Goal: Communication & Community: Answer question/provide support

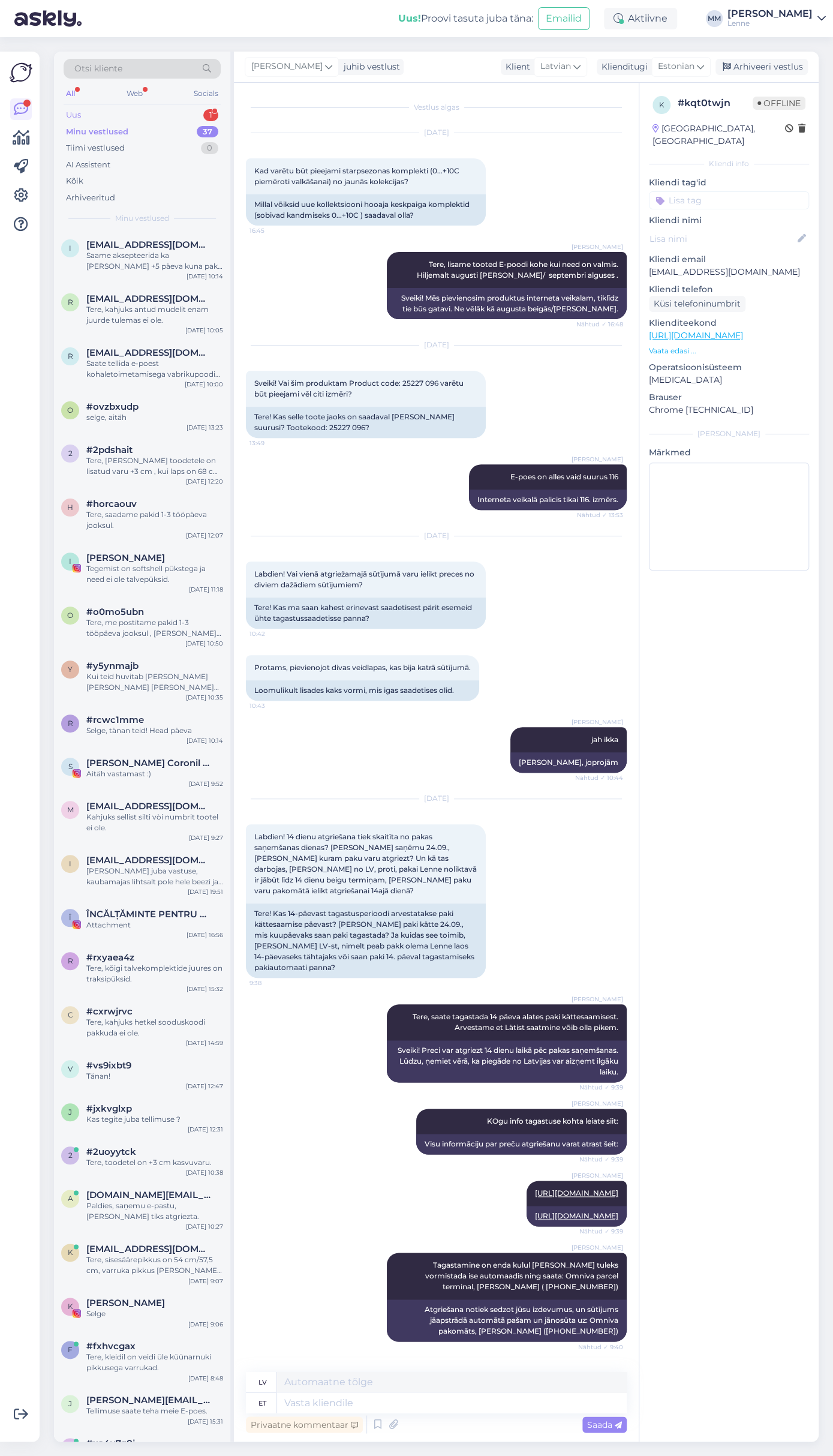
scroll to position [159, 0]
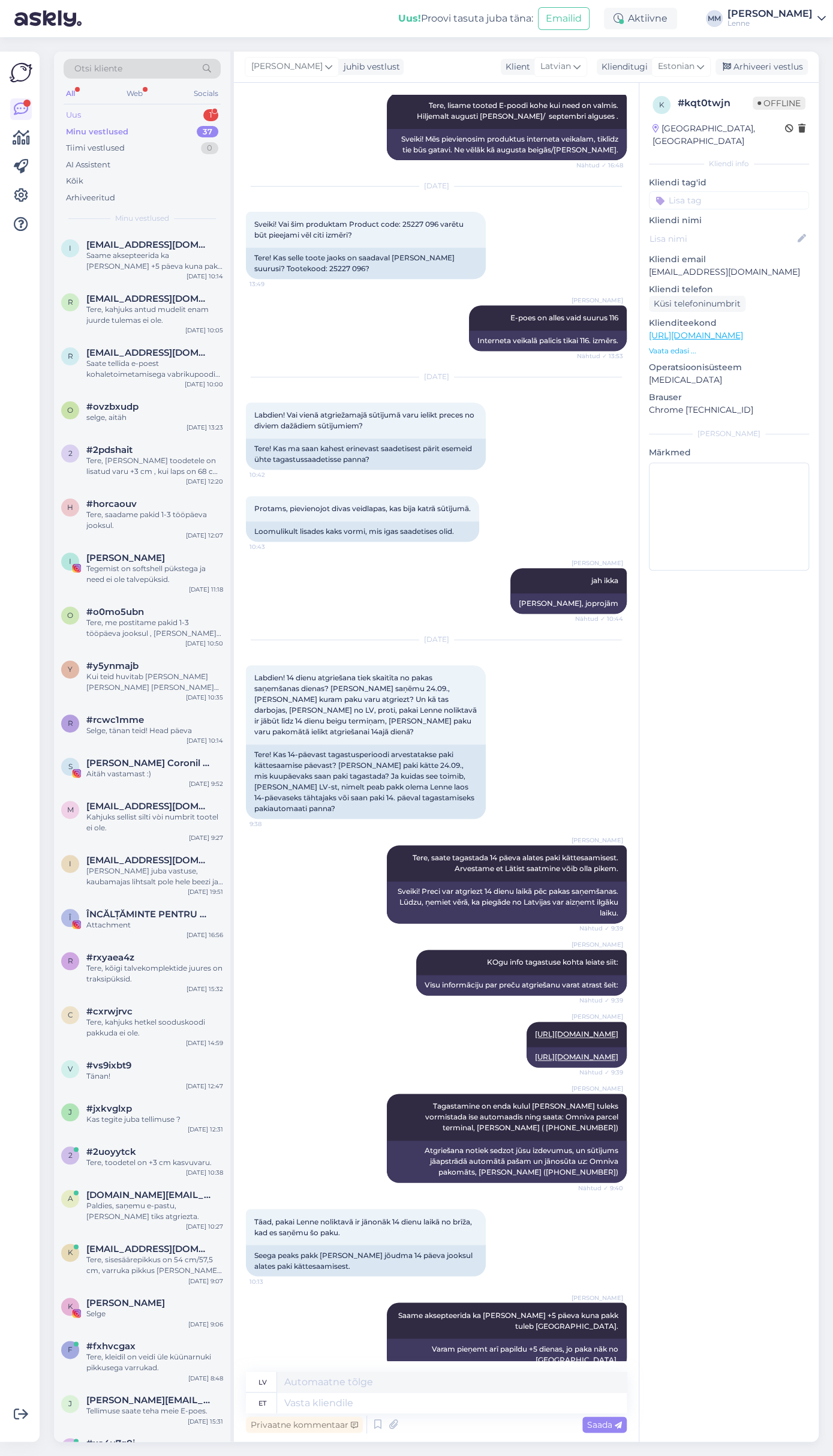
click at [148, 113] on div "Uus 1" at bounding box center [143, 115] width 157 height 17
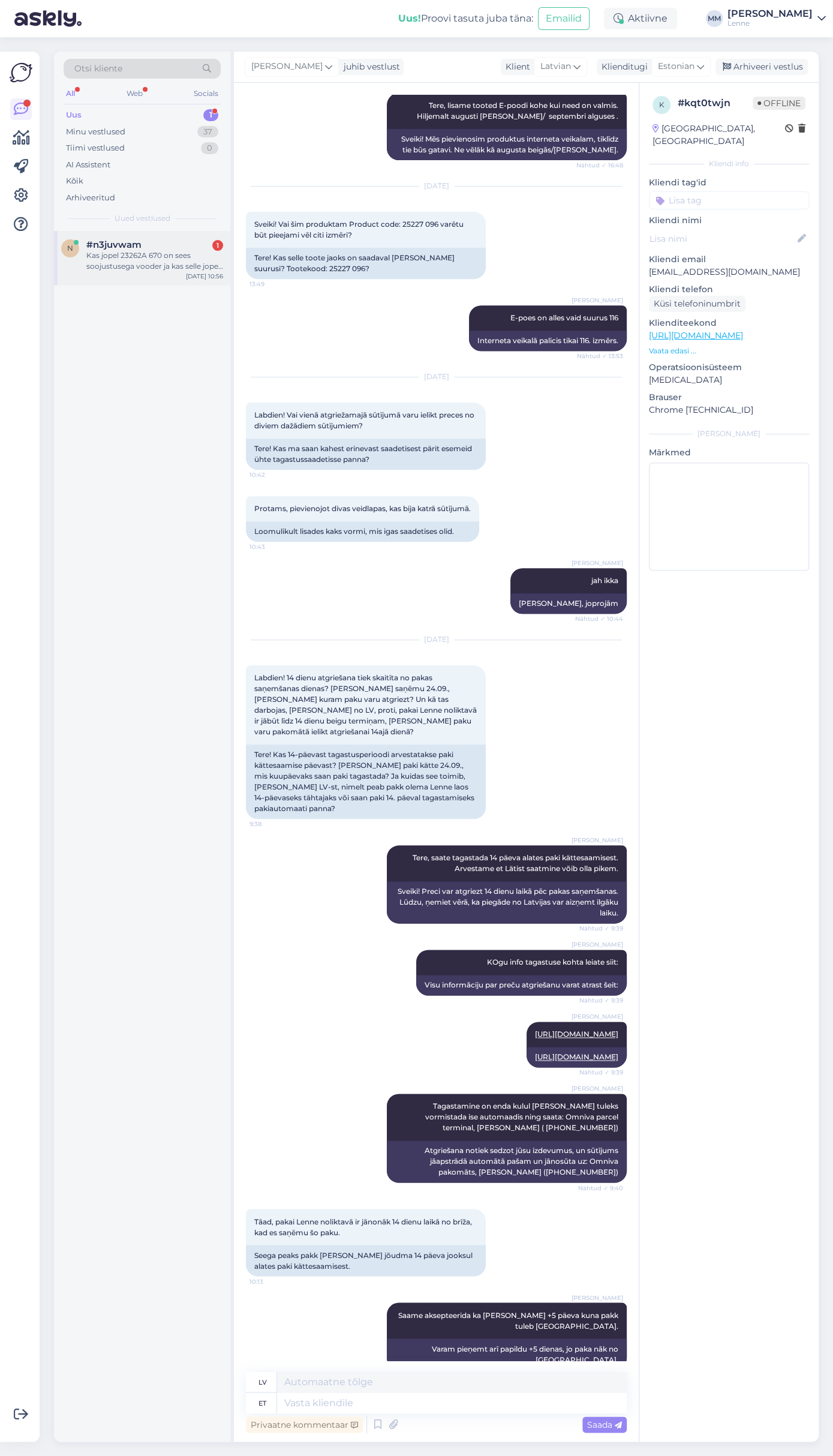
click at [171, 253] on div "Kas jopel 23262A 670 on sees soojustusega vooder ja kas selle jope all ääres on…" at bounding box center [155, 261] width 137 height 21
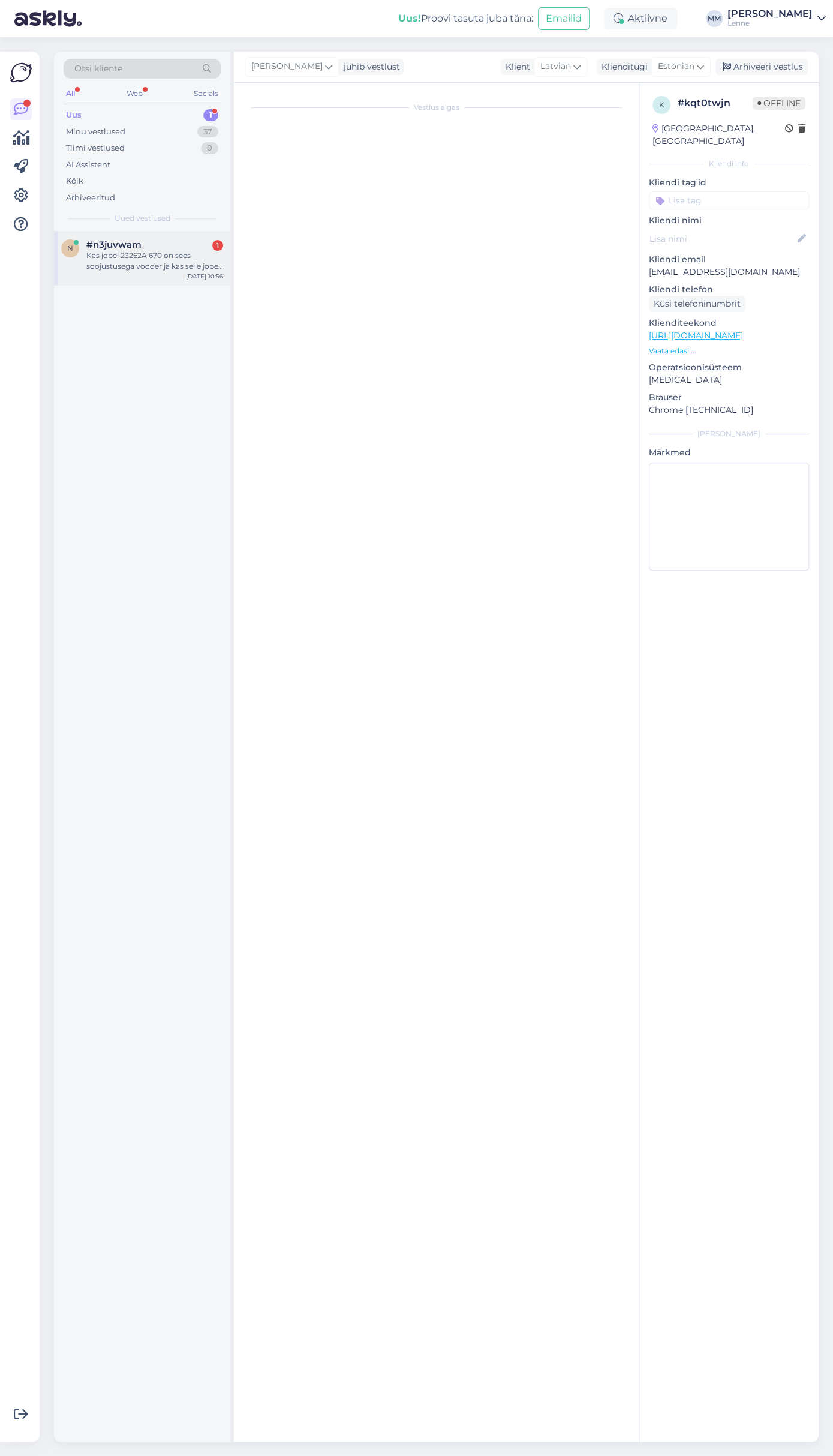
scroll to position [0, 0]
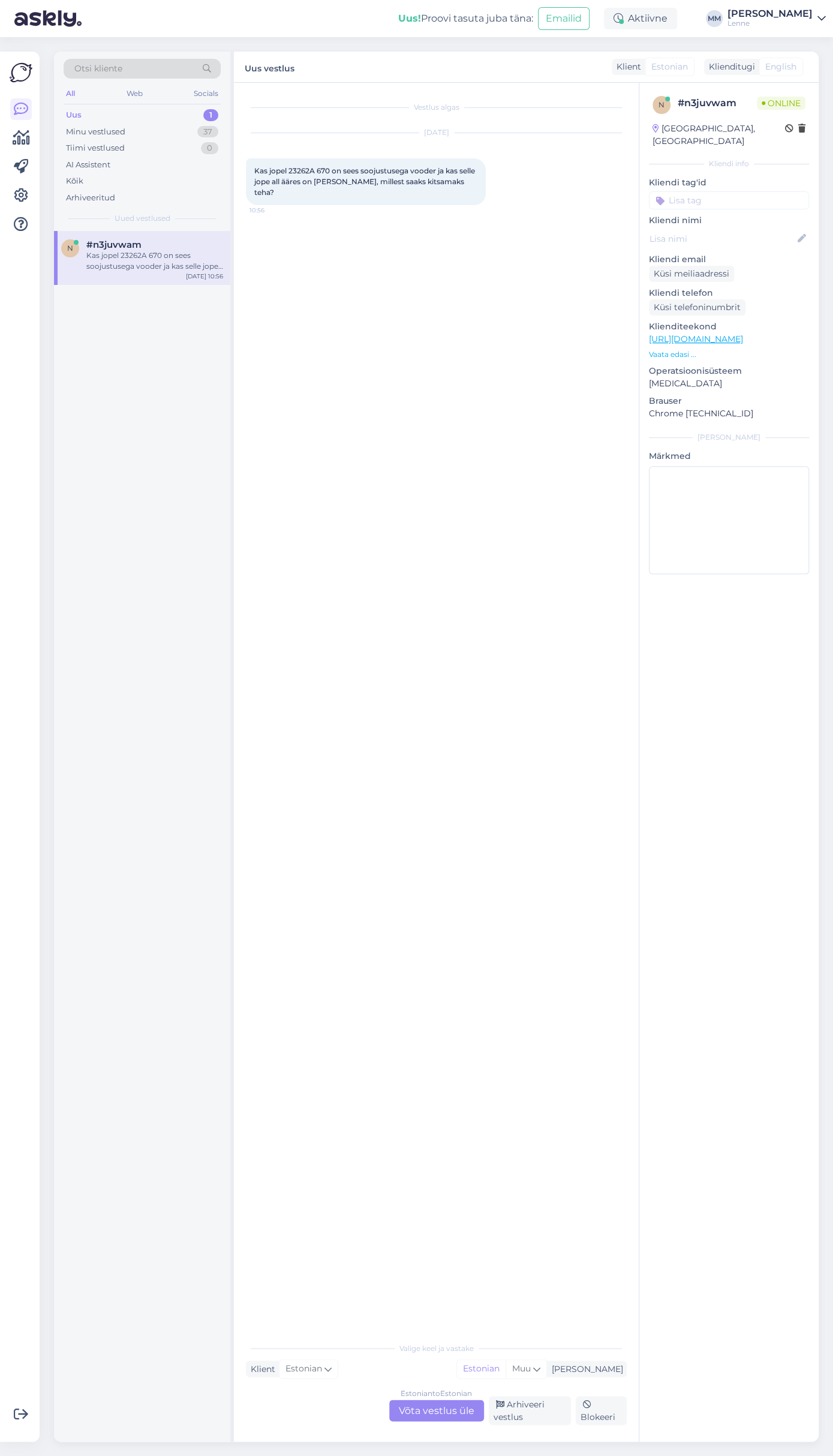
click at [729, 334] on link "[URL][DOMAIN_NAME]" at bounding box center [696, 339] width 94 height 11
click at [426, 1411] on div "Estonian to Estonian Võta vestlus üle" at bounding box center [436, 1410] width 95 height 21
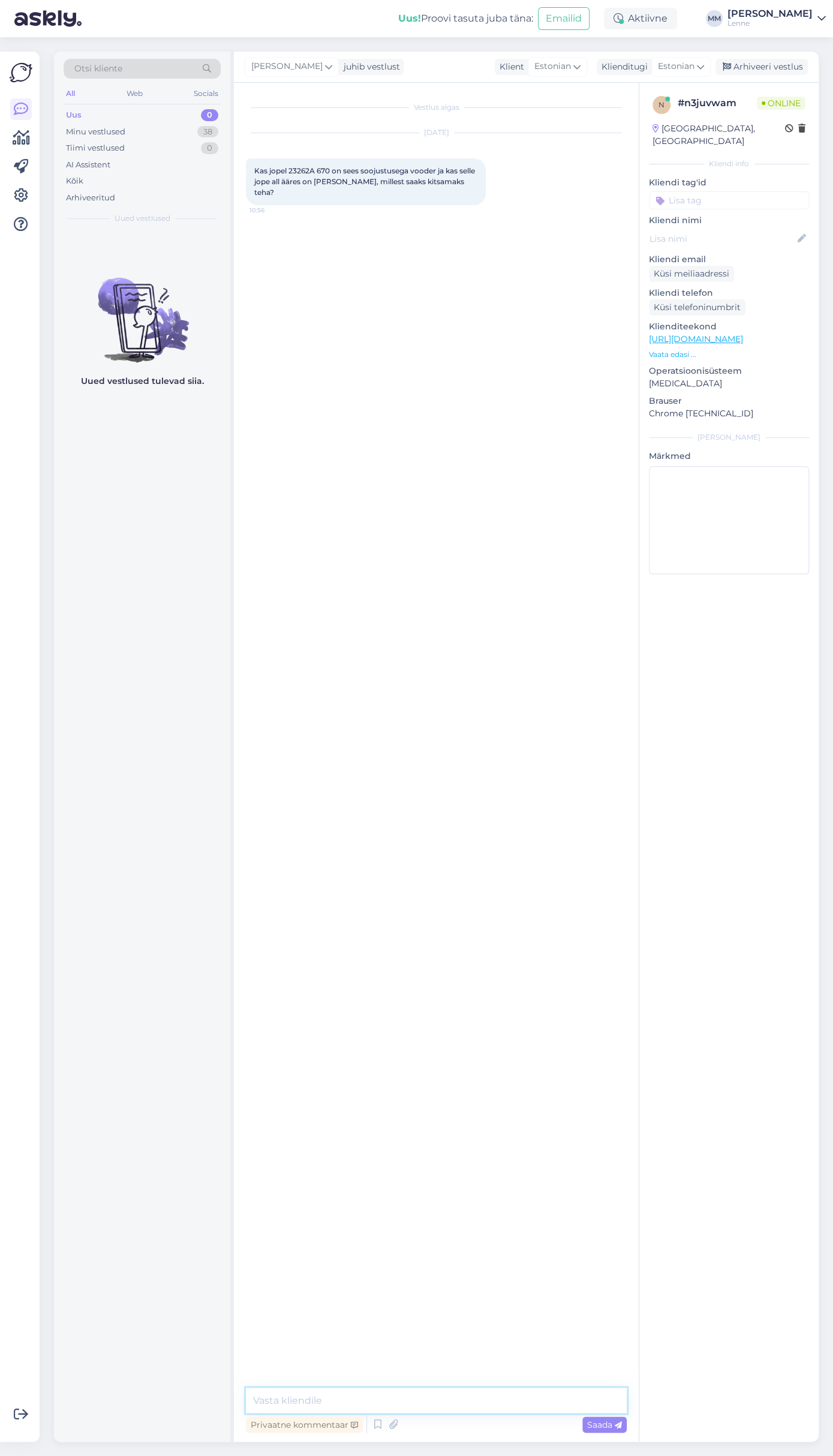
click at [379, 1402] on textarea at bounding box center [436, 1400] width 381 height 25
type textarea "Tere, antud mudelil on 45 g soojustus, kahjuks all ääres [PERSON_NAME] puudub."
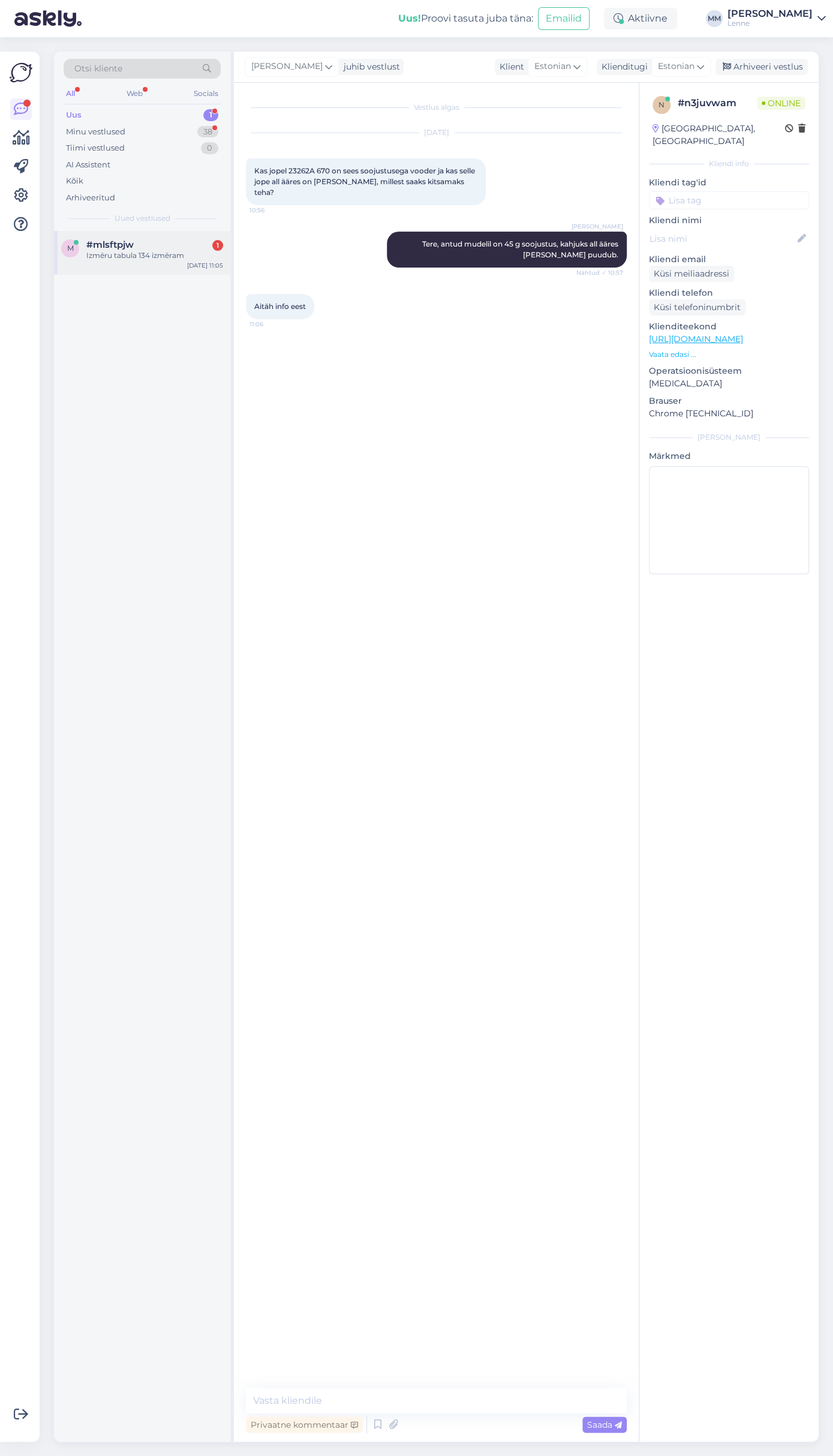
click at [164, 237] on div "m #mlsftpjw 1 Izmēru tabula 134 izmēram [DATE] 11:05" at bounding box center [143, 252] width 176 height 43
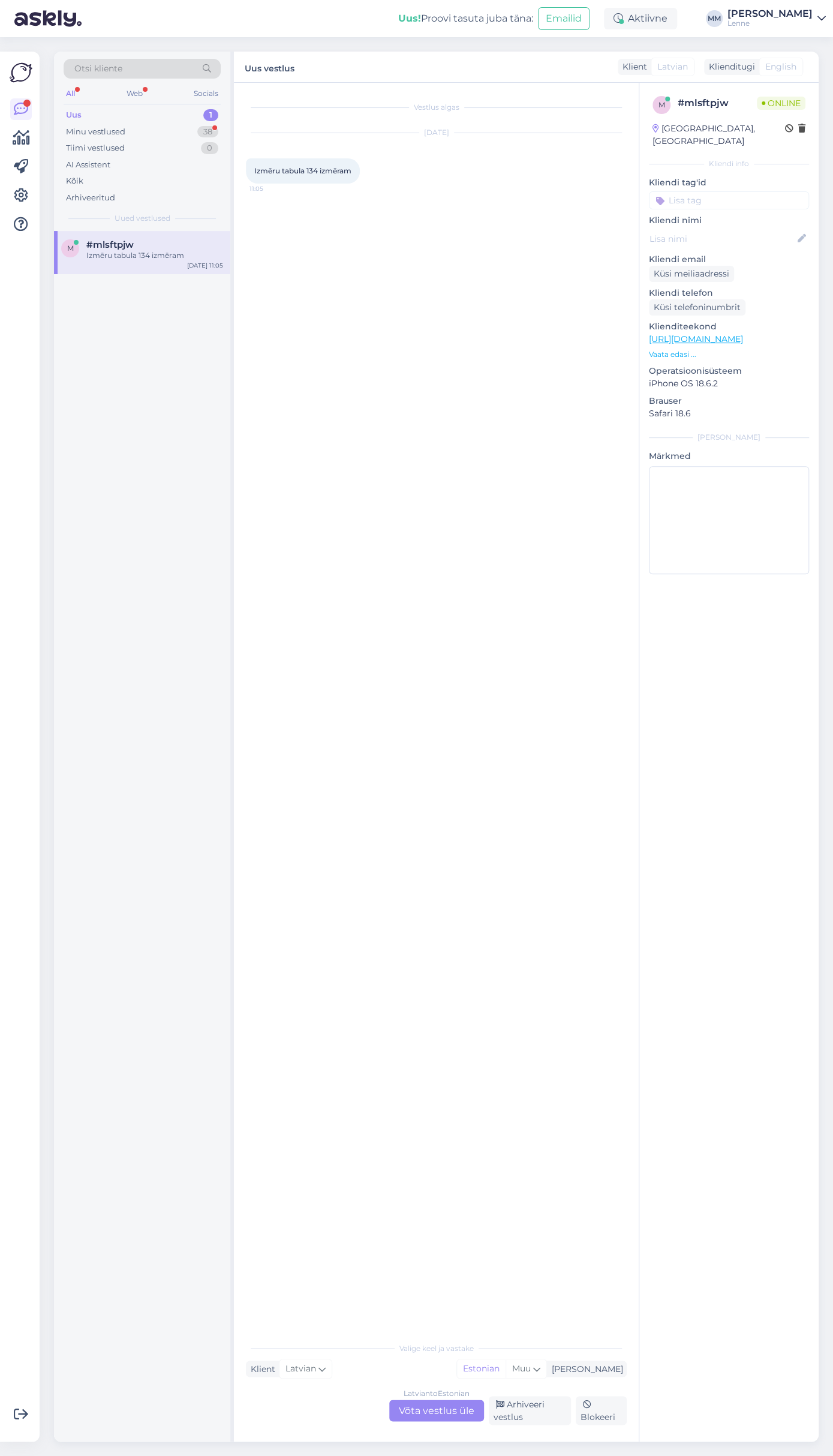
click at [455, 1406] on div "Latvian to Estonian Võta vestlus üle" at bounding box center [436, 1410] width 95 height 21
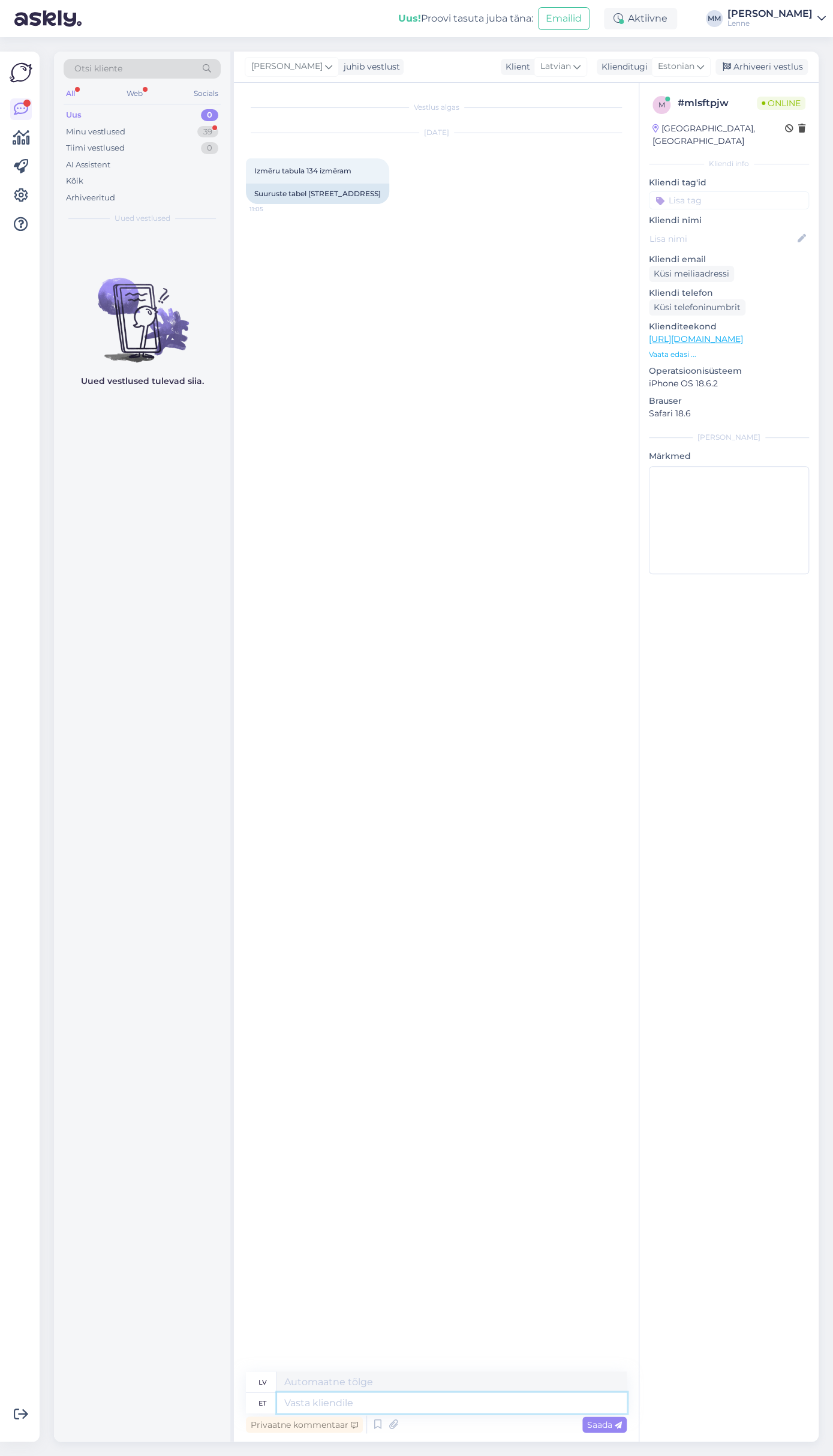
click at [430, 1406] on textarea at bounding box center [452, 1403] width 350 height 21
type textarea "Tere, ka"
type textarea "Sveiki,"
type textarea "Tere, kahjuks m"
type textarea "Sveiki, diemžēl"
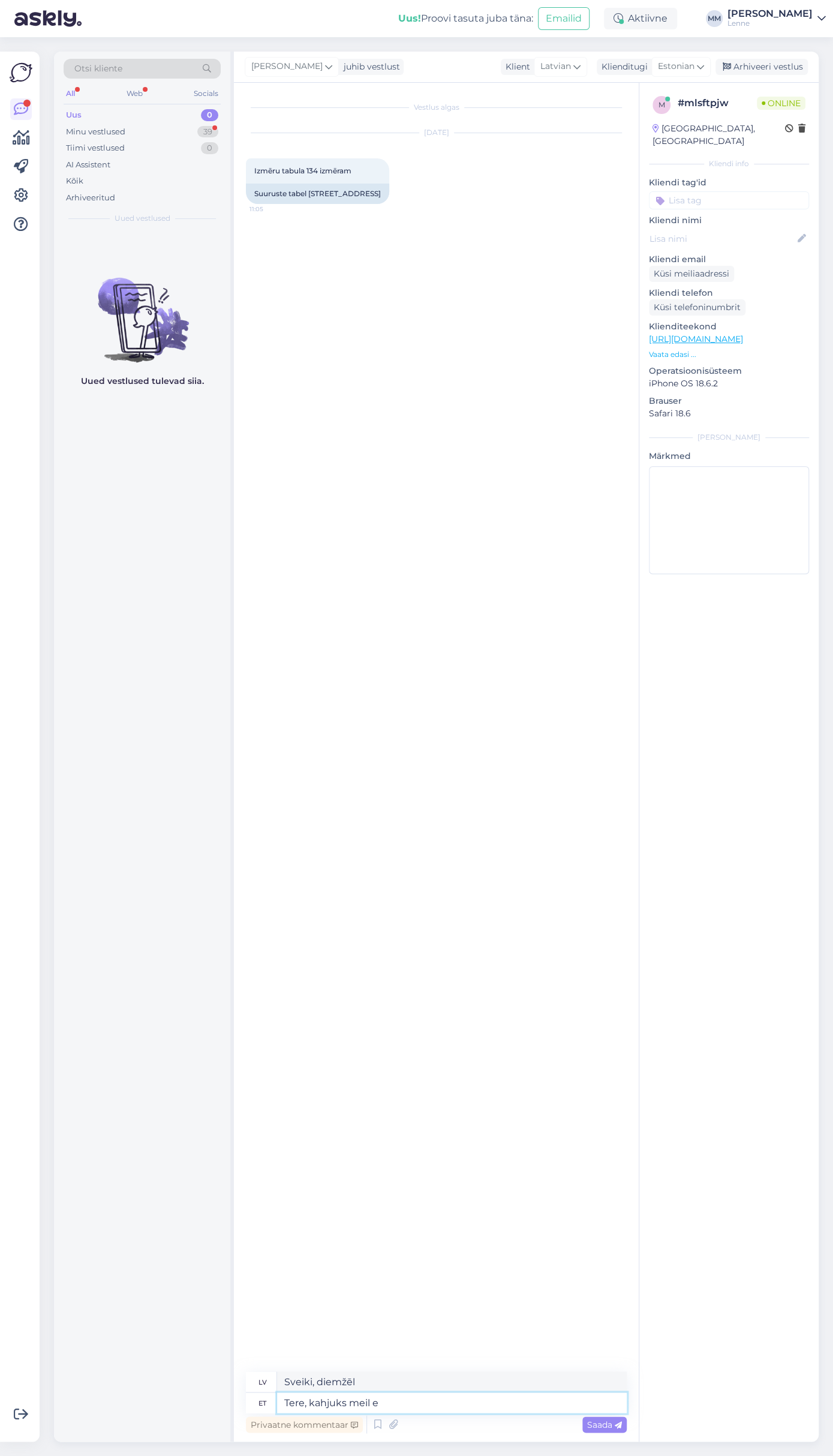
type textarea "Tere, kahjuks [PERSON_NAME]"
type textarea "Sveiki, diemžēl mēs"
type textarea "Tere, kahjuks [PERSON_NAME] s"
type textarea "Sveiki, diemžēl mums ir atsevišķi"
type textarea "Tere, kahjuks [PERSON_NAME] suurus t"
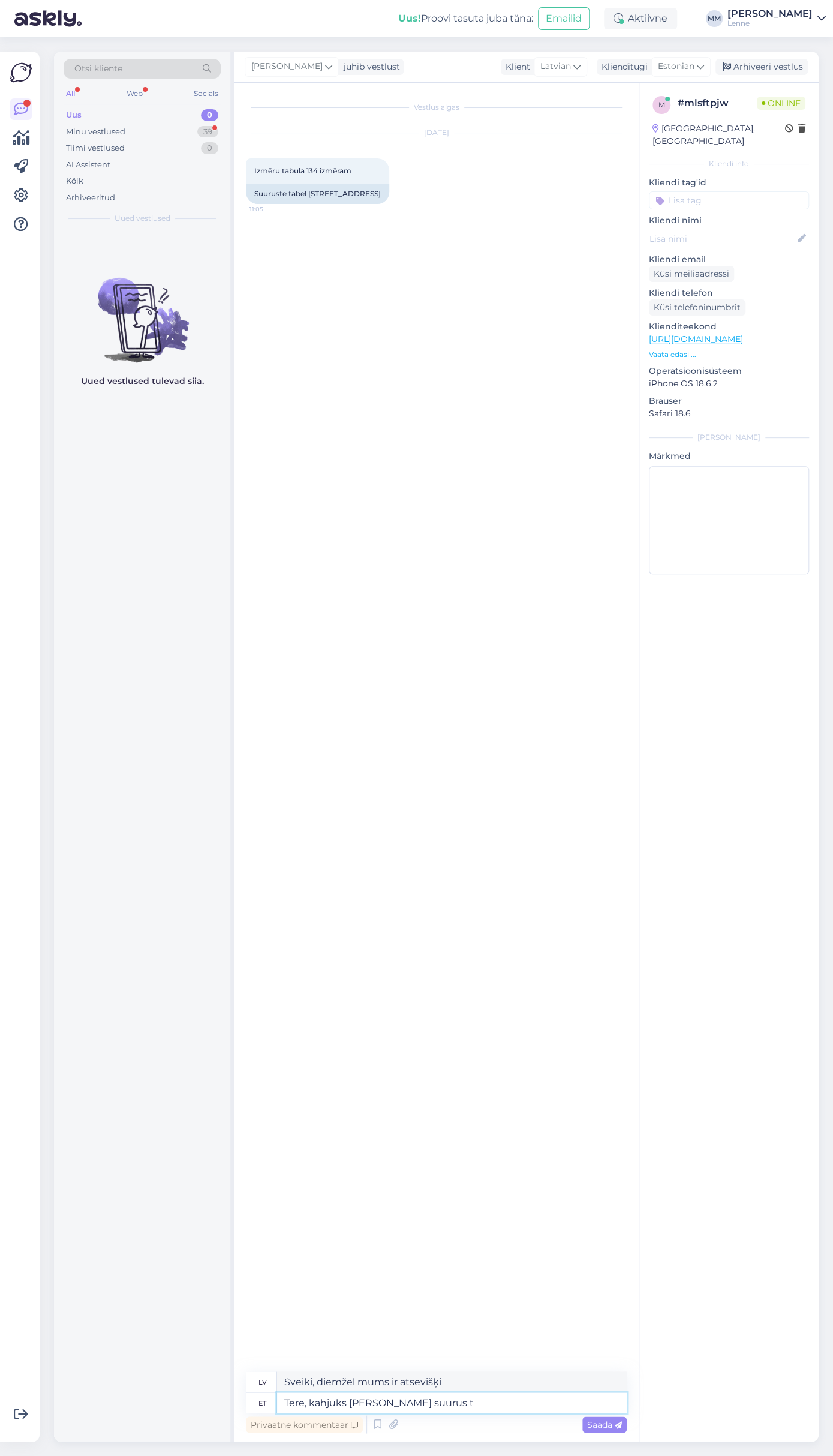
type textarea "Sveiki, diemžēl mums ir atsevišķs izmērs"
type textarea "Tere, kahjuks [PERSON_NAME] suurus tabelit ei"
type textarea "Sveiki, diemžēl mums nav atsevišķas izmēru tabulas."
type textarea "Tere, kahjuks [PERSON_NAME] suurus tabelit ei ole."
type textarea "[PERSON_NAME]"
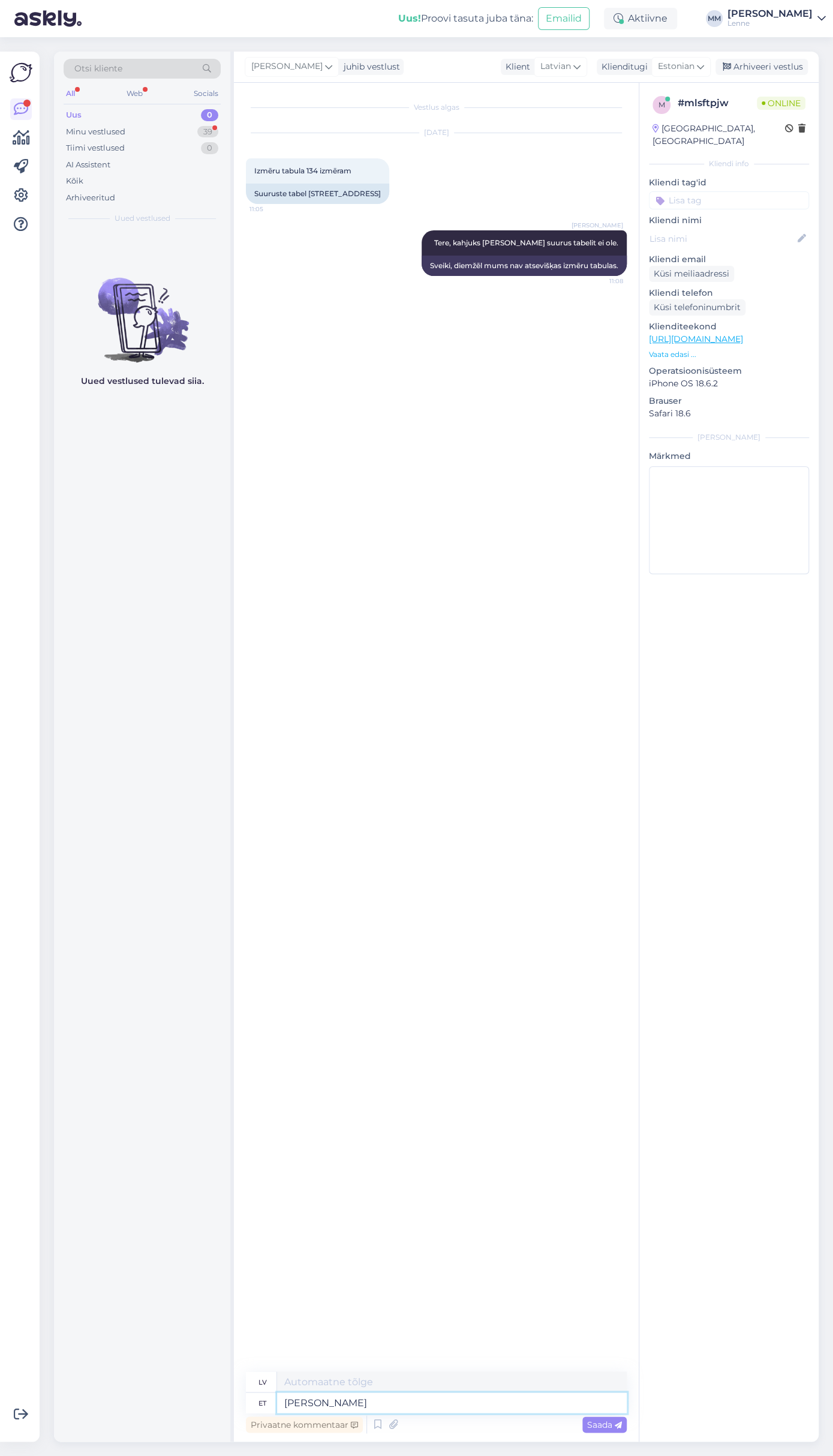
type textarea "[PERSON_NAME]"
type textarea "Kui teid"
type textarea "Ja jūs"
type textarea "Kui teid huvitab k"
type textarea "Ja jūs interesē"
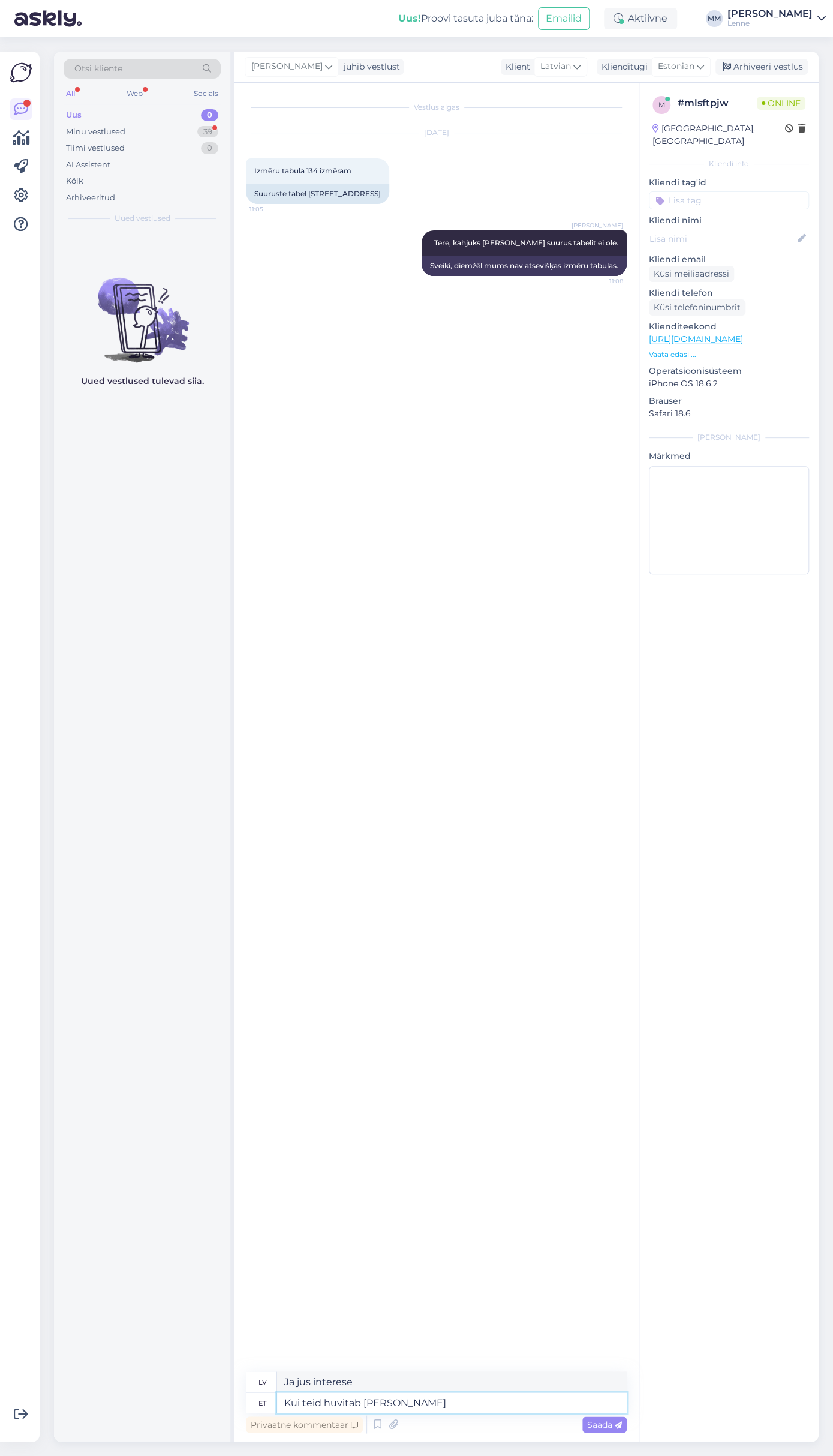
type textarea "Kui teid huvitab [PERSON_NAME] m"
type textarea "Ja jūs interesē kāds konkrēts"
type textarea "Kui teid huvitab [PERSON_NAME] s"
type textarea "Ja jūs interesē konkrēts modelis"
type textarea "Kui teid huvitab [PERSON_NAME] [PERSON_NAME] mõ"
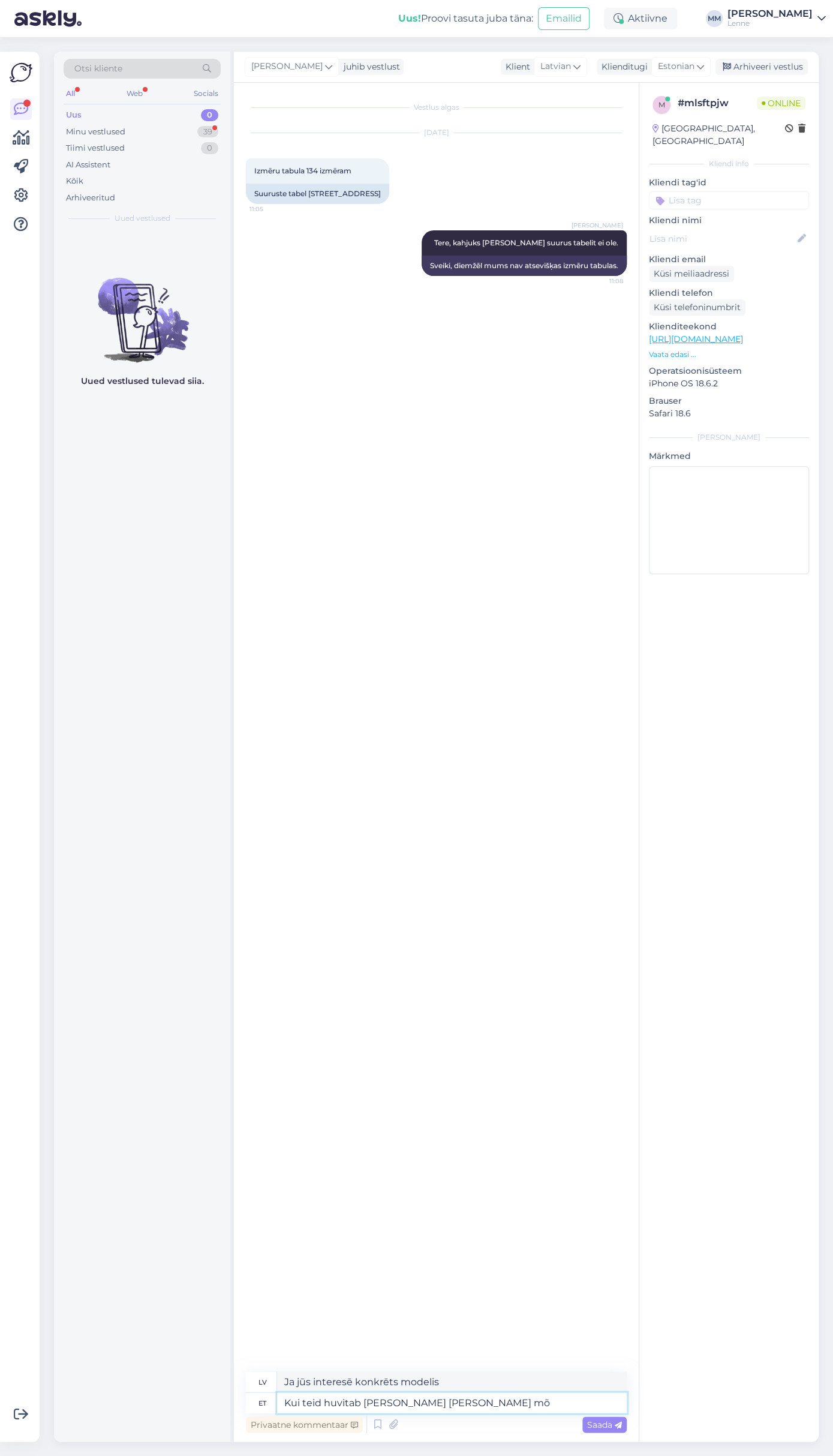
type textarea "Ja jūs interesē konkrēts modelis, mēs varam"
type textarea "Kui teid huvitab [PERSON_NAME] [PERSON_NAME] mõõdud s"
type textarea "Ja jūs interesē konkrēts modelis, mēs varam iegūt tā mērījumus."
type textarea "Kui teid huvitab [PERSON_NAME] [PERSON_NAME] mõõdud saata."
type textarea "Ja jūs interesē konkrēts modelis, mēs varam nosūtīt jums tā mērījumus."
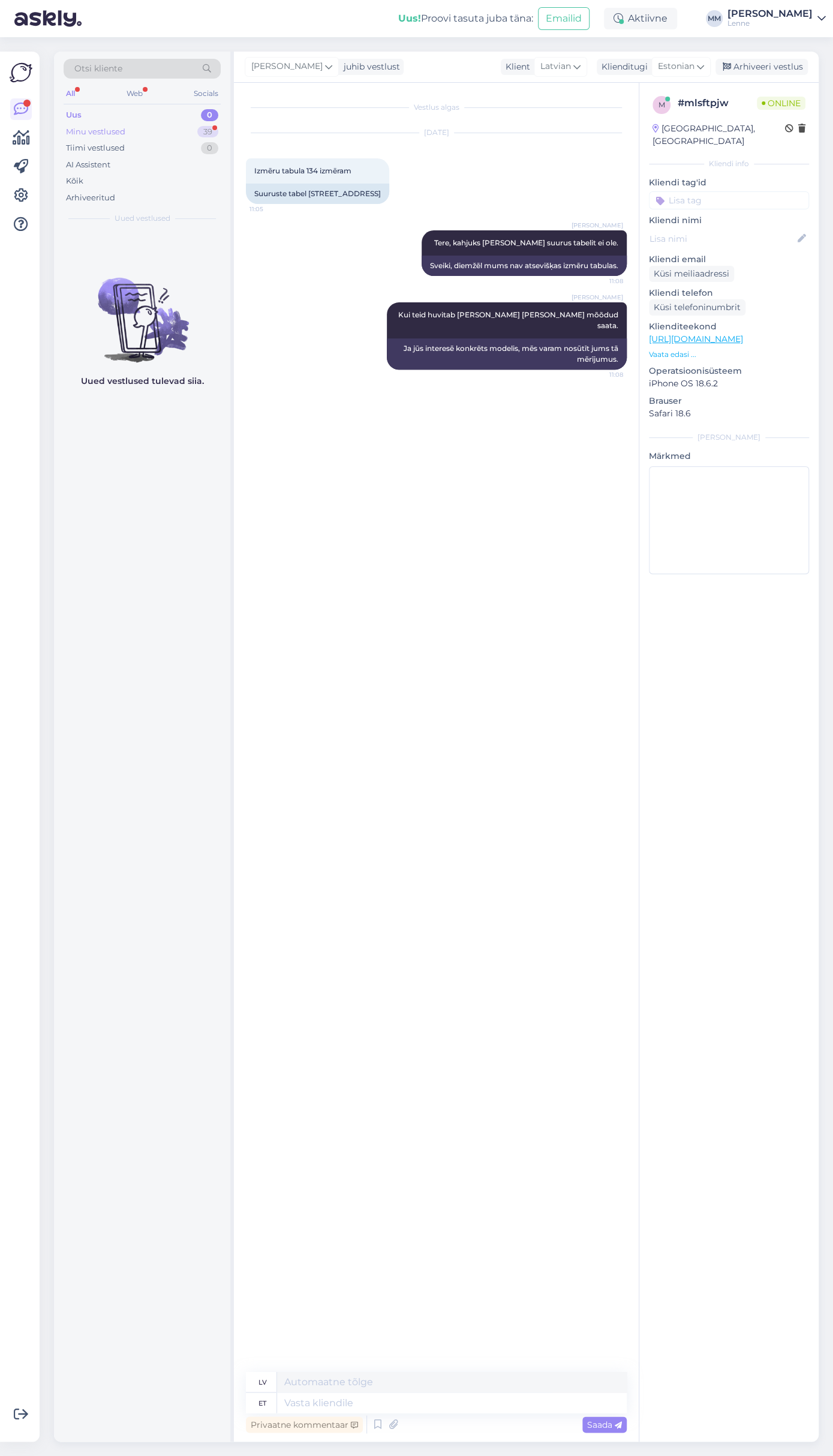
click at [117, 131] on div "Minu vestlused" at bounding box center [95, 132] width 60 height 12
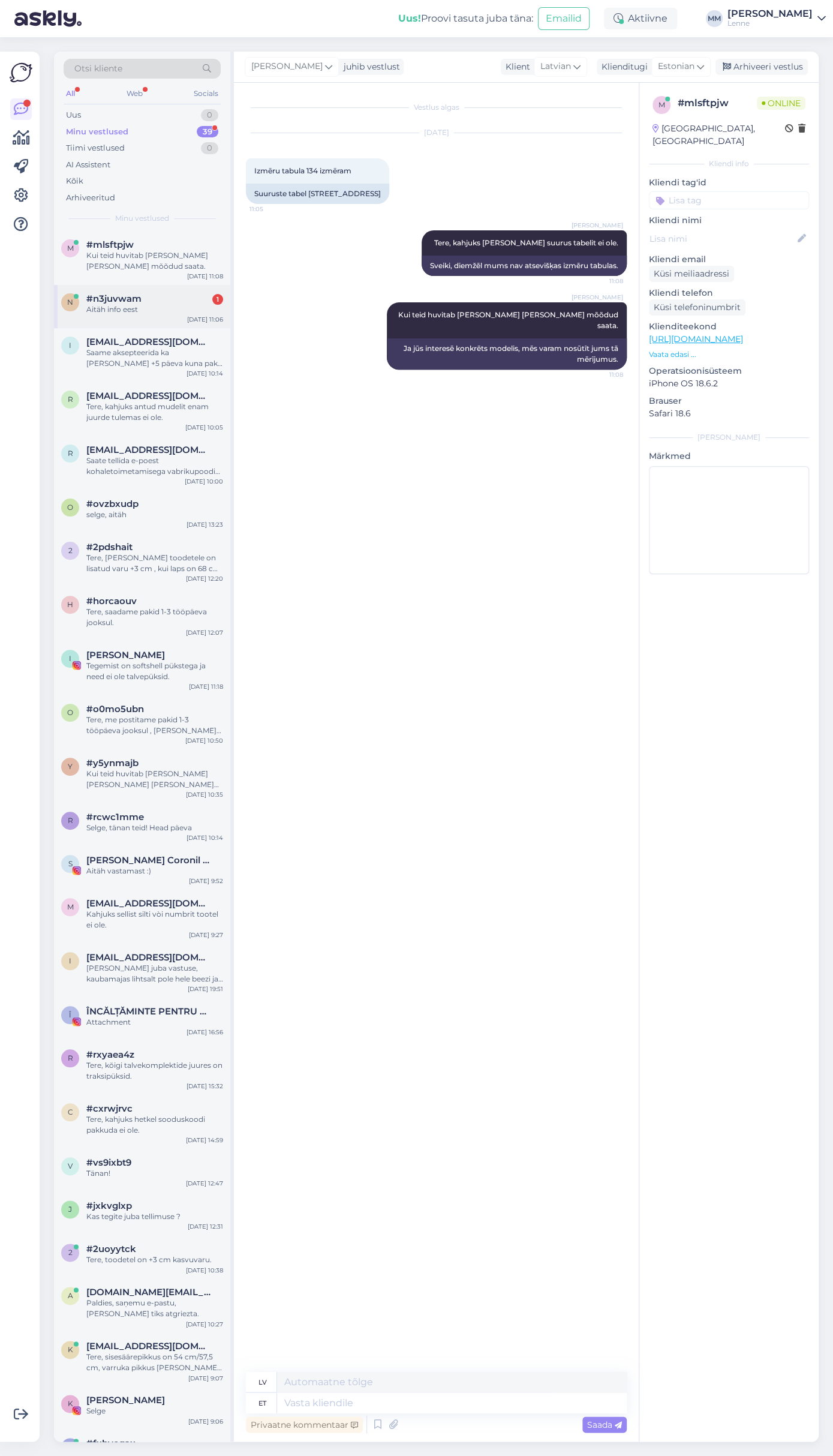
click at [131, 295] on span "#n3juvwam" at bounding box center [114, 298] width 55 height 11
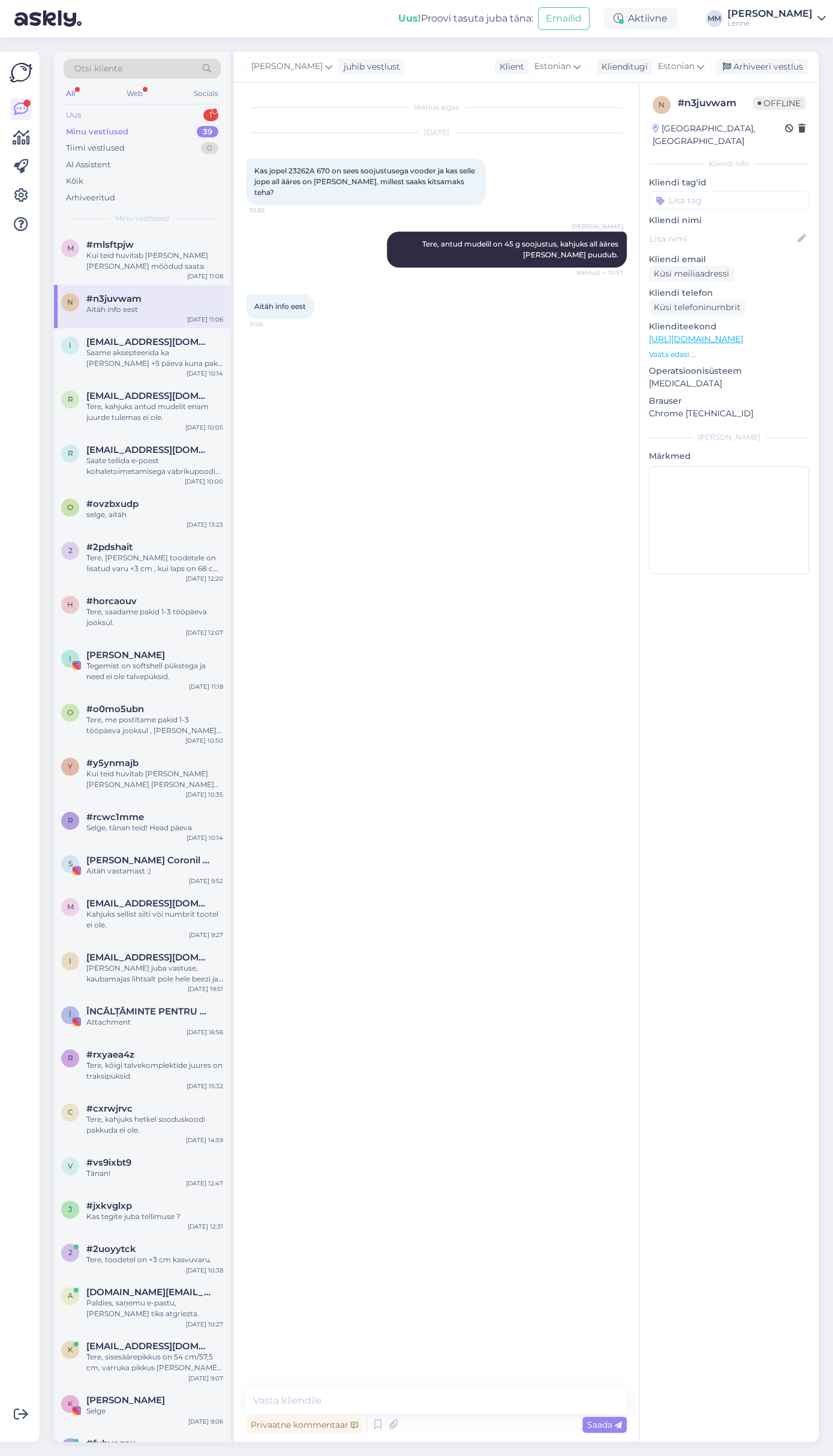
click at [139, 111] on div "Uus 1" at bounding box center [143, 115] width 157 height 17
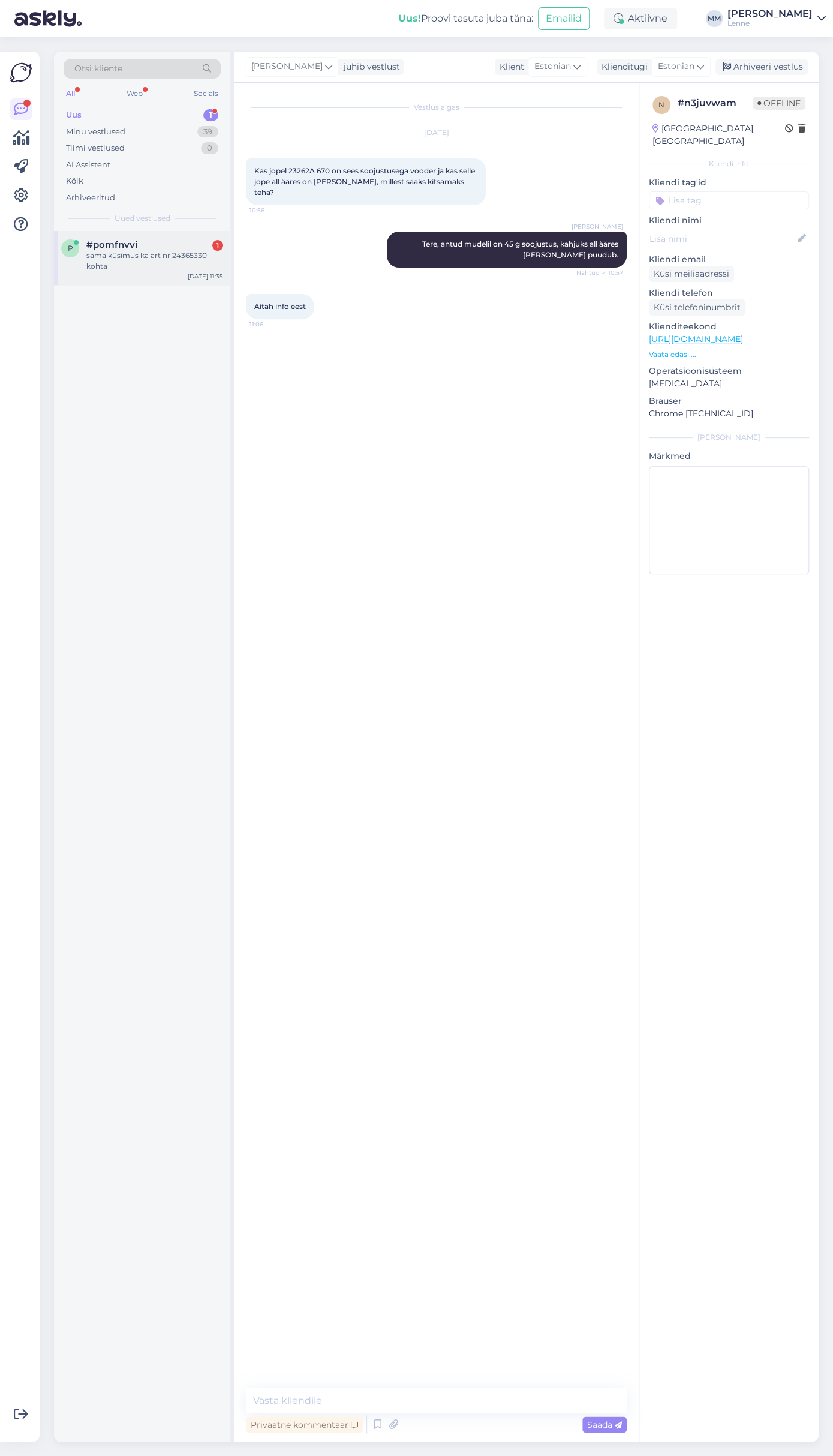
click at [149, 264] on div "sama küsimus ka art nr 24365330 kohta" at bounding box center [155, 261] width 137 height 21
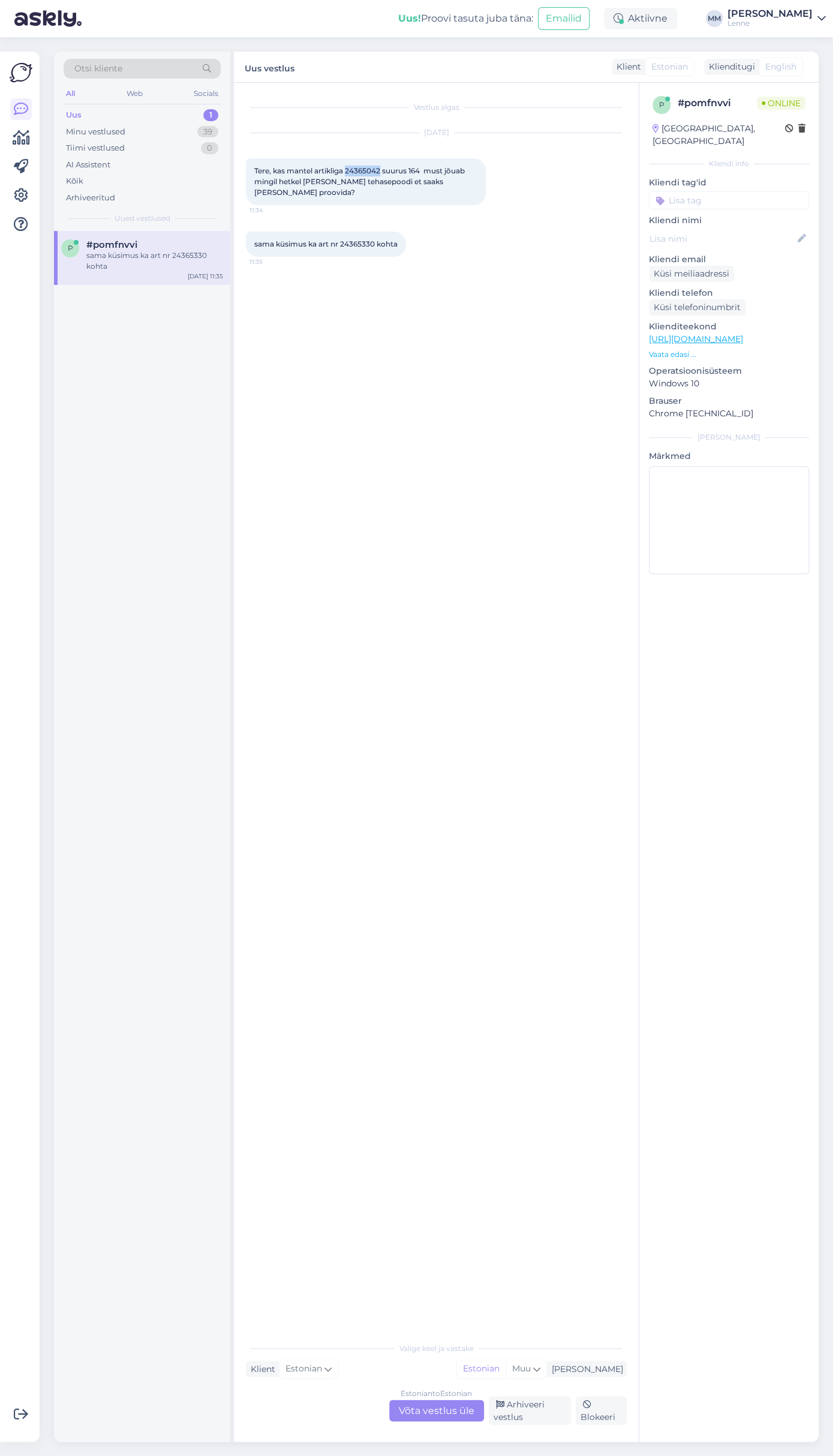
drag, startPoint x: 347, startPoint y: 170, endPoint x: 381, endPoint y: 165, distance: 34.4
click at [381, 165] on div "Tere, kas mantel artikliga 24365042 suurus 164 must jõuab mingil hetkel [PERSON…" at bounding box center [366, 182] width 240 height 47
copy span "24365042"
click at [395, 336] on div "Vestlus algas [DATE] Tere, kas mantel artikliga 24365042 suurus 164 must jõuab …" at bounding box center [441, 710] width 392 height 1230
click at [432, 1408] on div "Estonian to Estonian Võta vestlus üle" at bounding box center [436, 1410] width 95 height 21
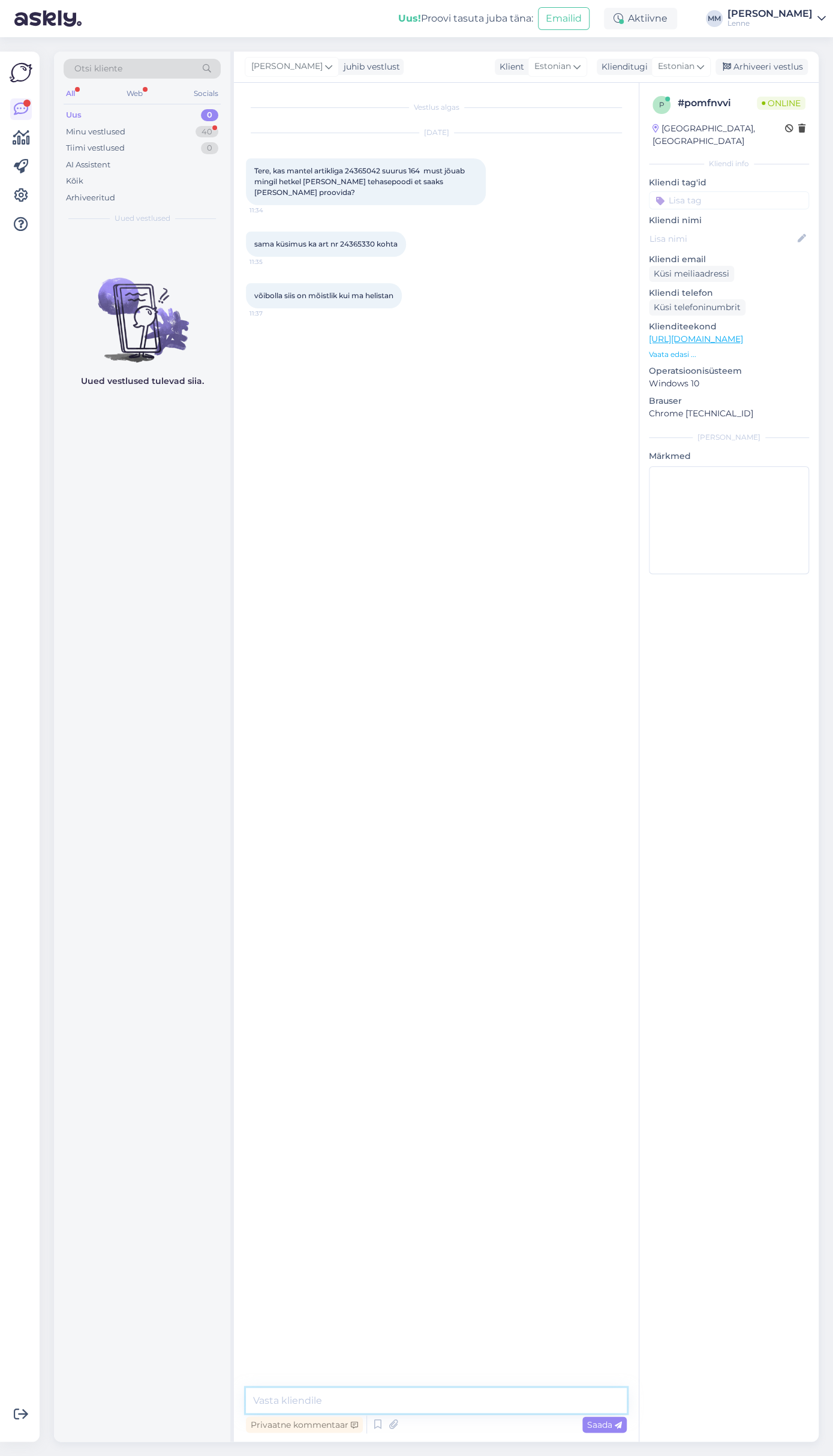
click at [381, 1395] on textarea at bounding box center [436, 1400] width 381 height 25
type textarea "Tere, 24365 mudel on vaid meie E-poes müügil."
click at [431, 1397] on textarea at bounding box center [436, 1400] width 381 height 25
type textarea "Seda kahjuks meie esinduspoodi ei saadeta."
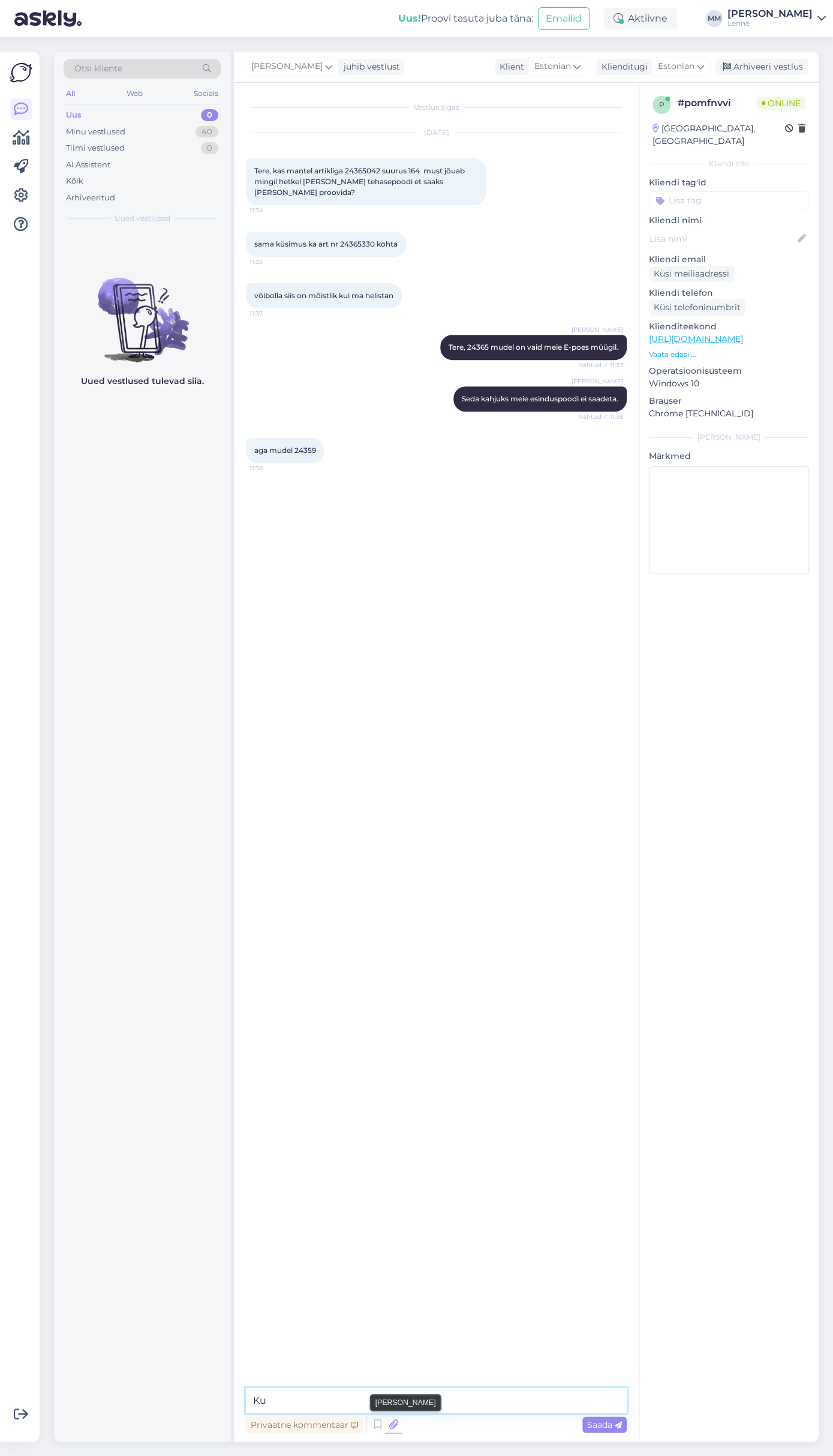
type textarea "K"
click at [357, 1399] on textarea at bounding box center [436, 1400] width 381 height 25
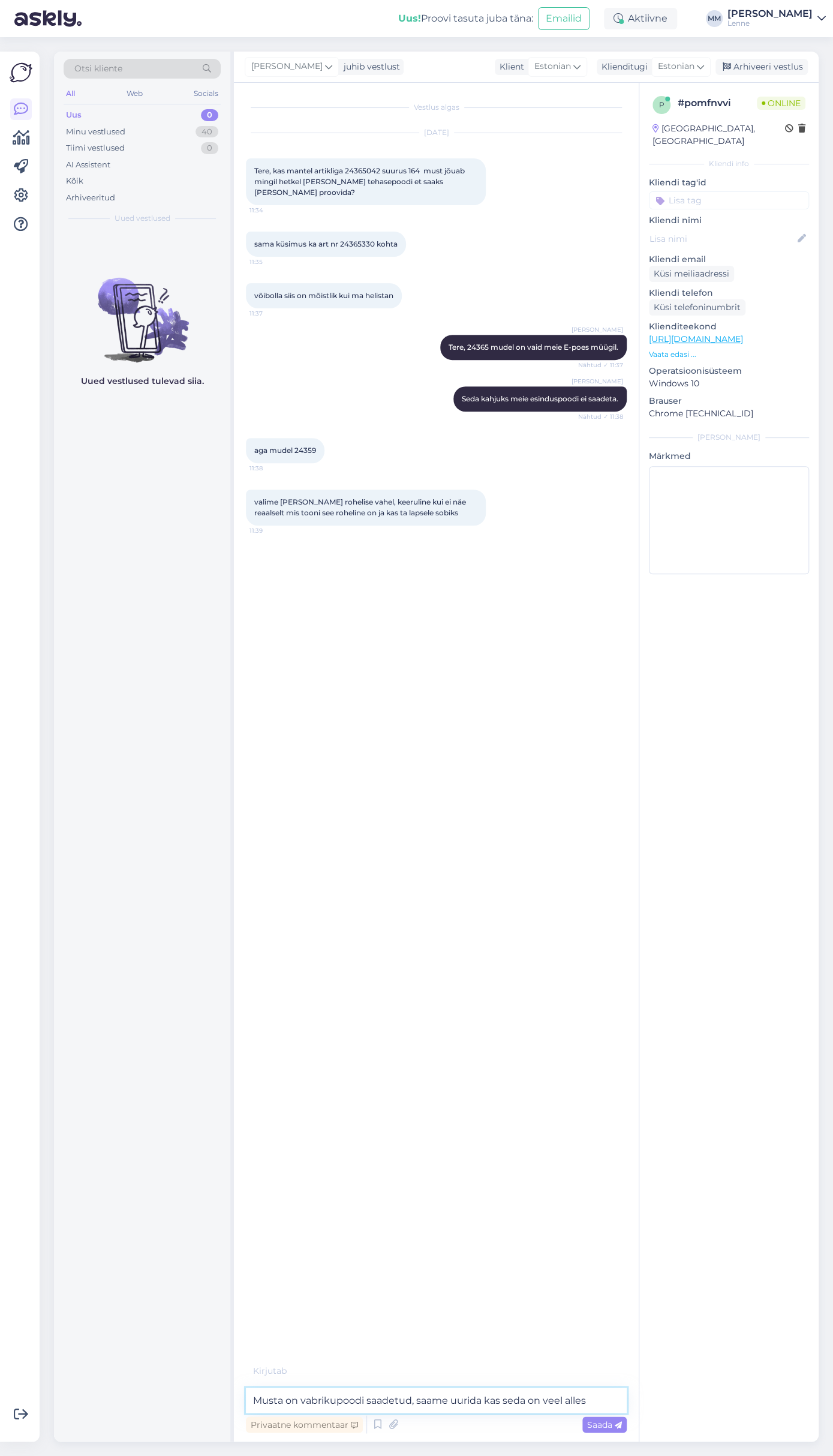
type textarea "Musta on vabrikupoodi saadetud, saame uurida kas seda on veel alles ."
type textarea "Kuna me reaalset laojääki kahjuks ei näe."
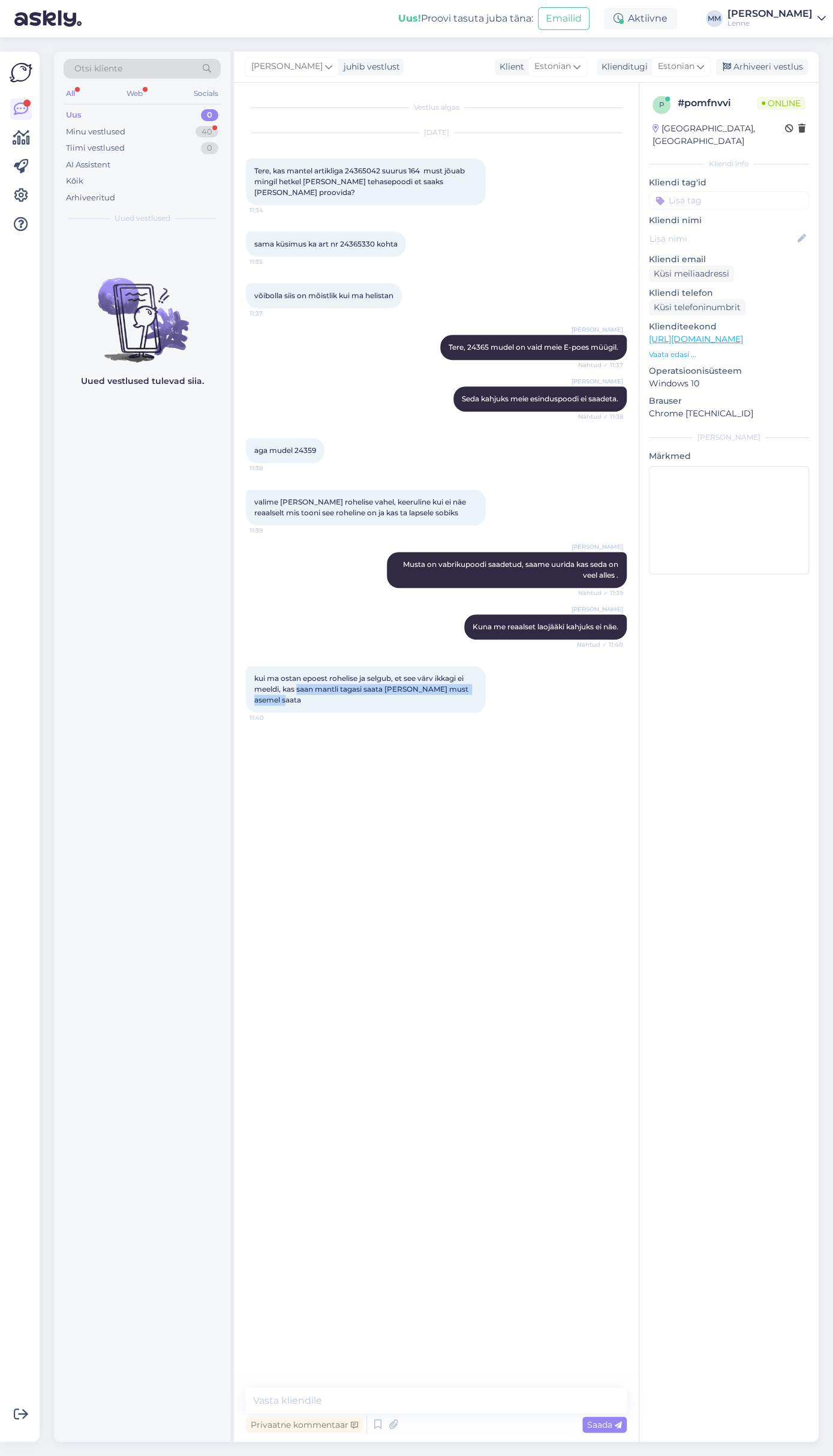
drag, startPoint x: 298, startPoint y: 691, endPoint x: 458, endPoint y: 700, distance: 160.3
click at [458, 700] on div "kui ma ostan epoest rohelise ja selgub, et see värv ikkagi ei meeldi, kas saan …" at bounding box center [366, 690] width 240 height 47
click at [381, 1393] on textarea at bounding box center [436, 1400] width 381 height 25
type textarea "Kahjuks me vahetust ei paku, kui te tagastate kanname teile raha tagasi ja saat…"
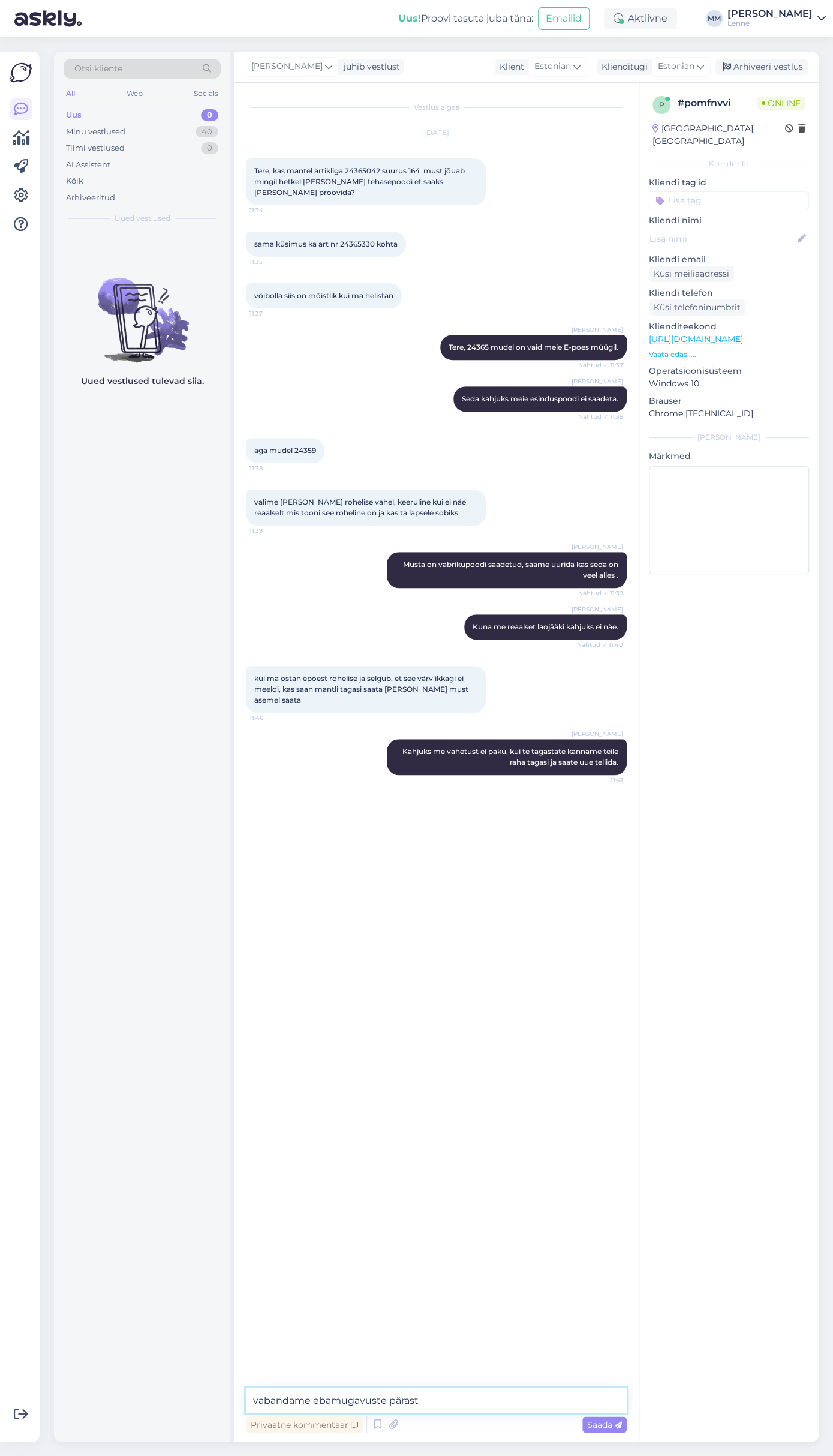
type textarea "vabandame ebamugavuste pärast."
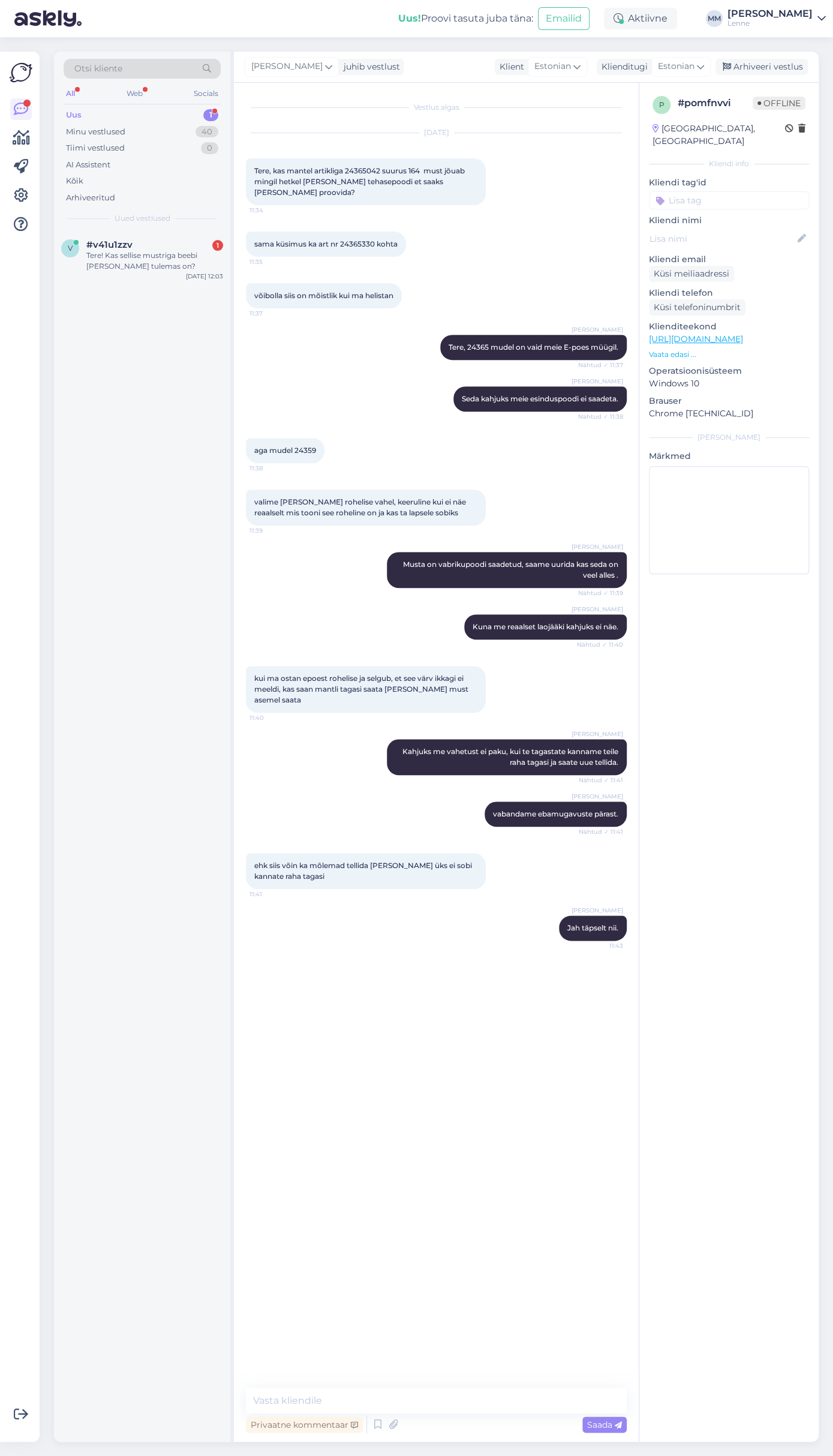
click at [374, 1363] on div "Vestlus algas [DATE] Tere, kas mantel artikliga 24365042 suurus 164 must jõuab …" at bounding box center [441, 735] width 392 height 1282
click at [133, 263] on div "Tere! Kas sellise mustriga beebi [PERSON_NAME] tulemas on?" at bounding box center [155, 261] width 137 height 21
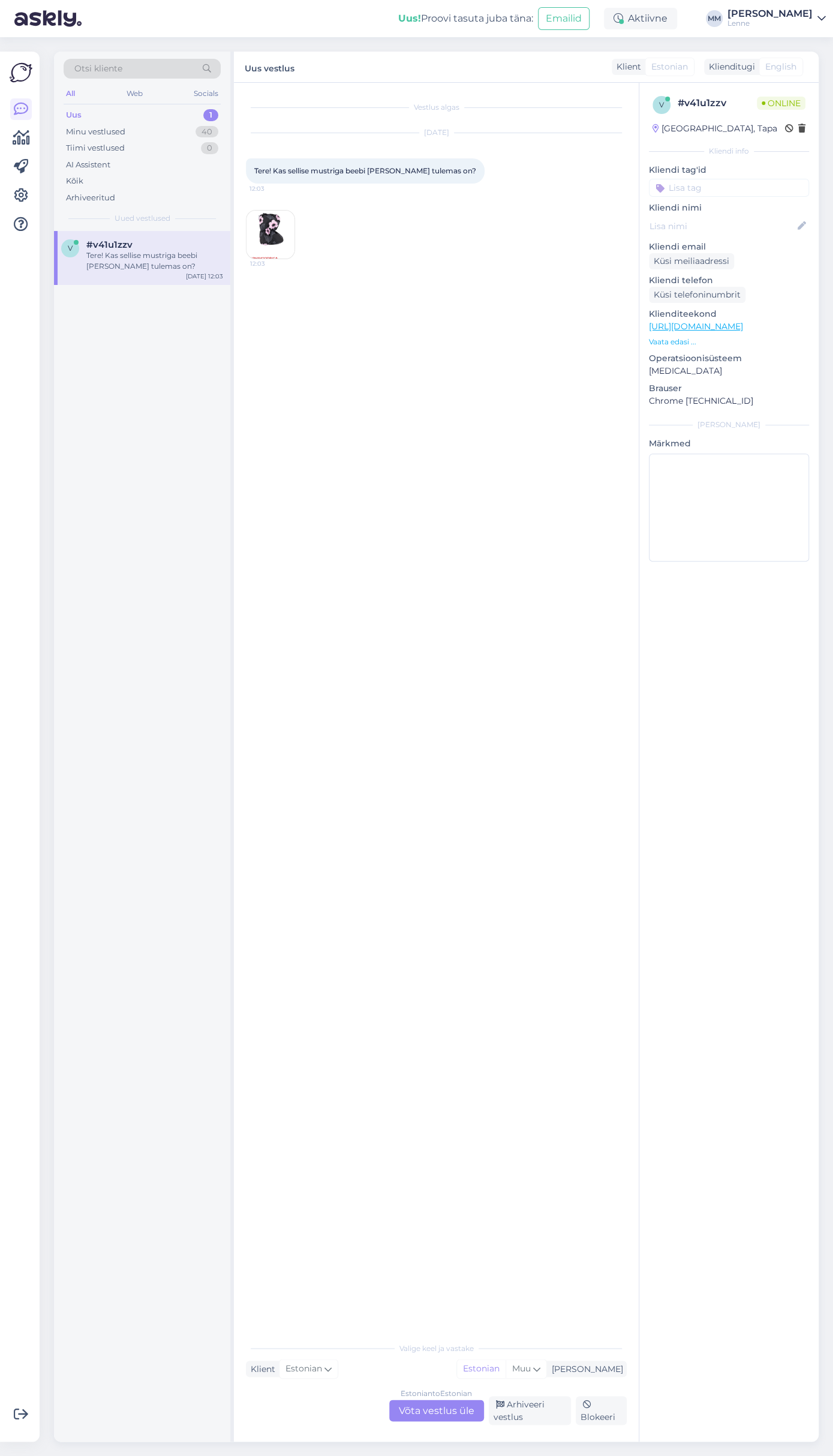
click at [276, 242] on img at bounding box center [270, 234] width 48 height 48
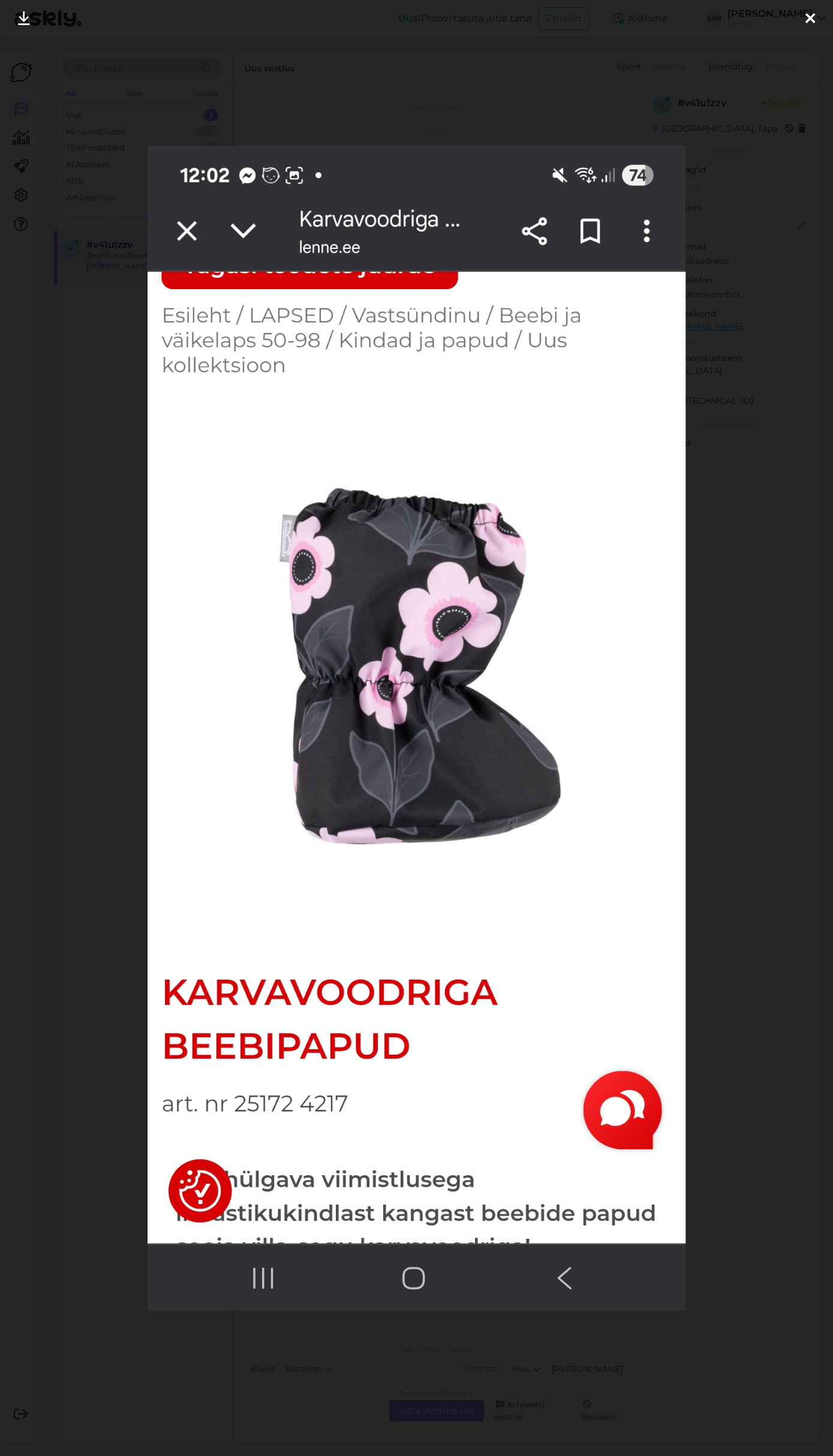
click at [815, 12] on div at bounding box center [810, 18] width 24 height 37
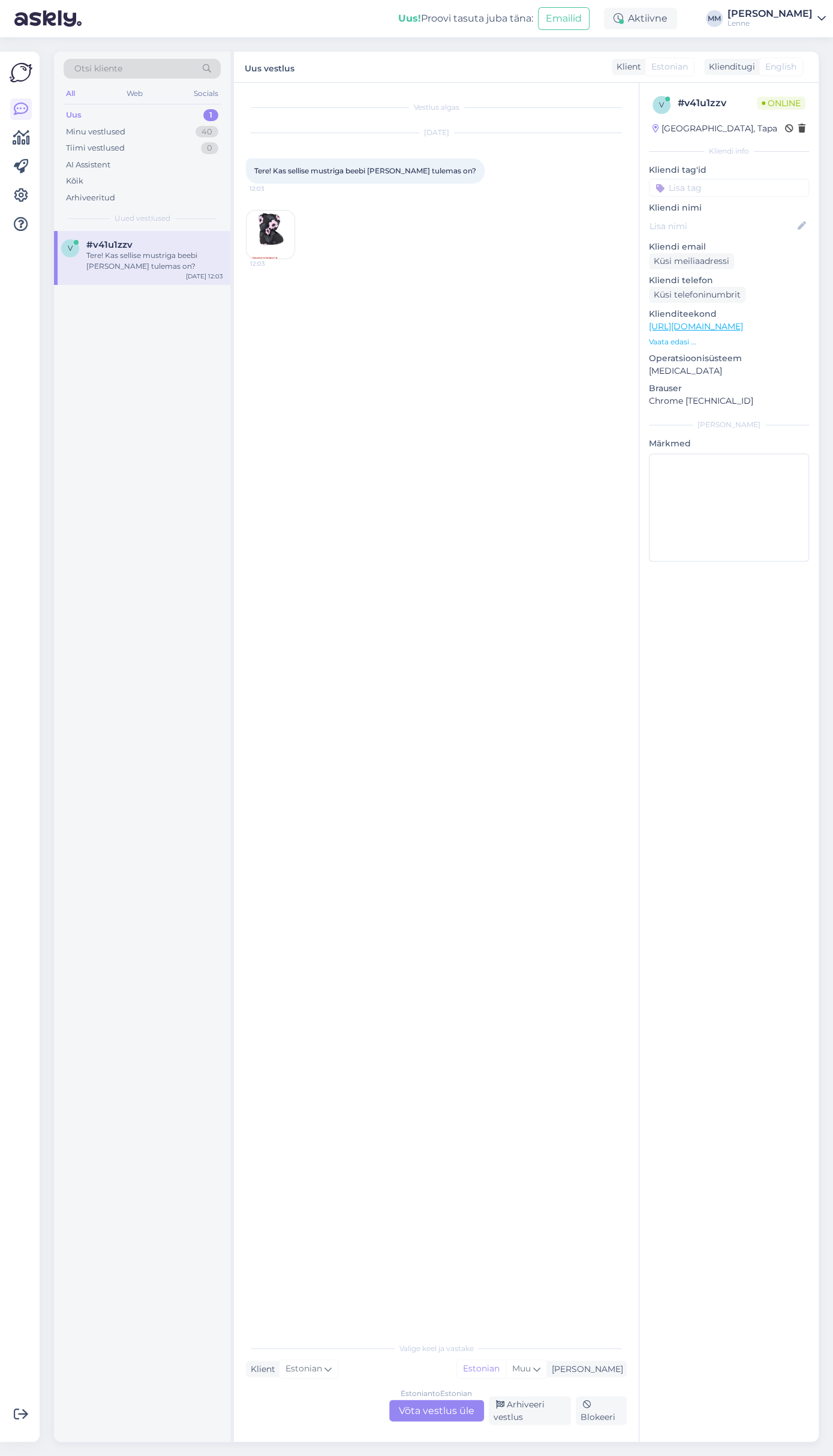
click at [466, 1411] on div "Estonian to Estonian Võta vestlus üle" at bounding box center [436, 1410] width 95 height 21
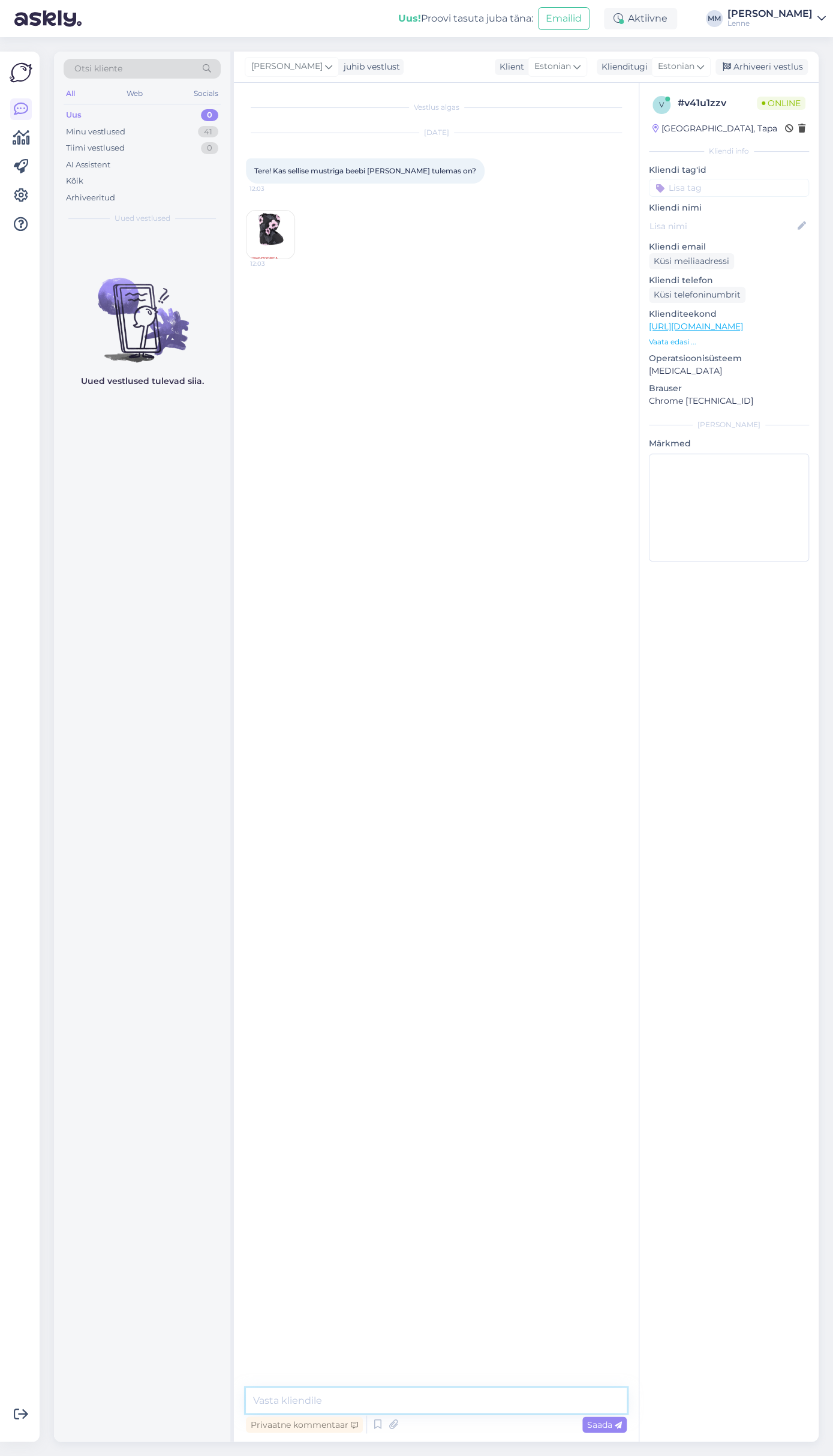
click at [366, 1398] on textarea at bounding box center [436, 1400] width 381 height 25
type textarea "Tere, talvekindad on saabumas oktoobri kuu jooksul alates 0 suurusest."
